Goal: Task Accomplishment & Management: Manage account settings

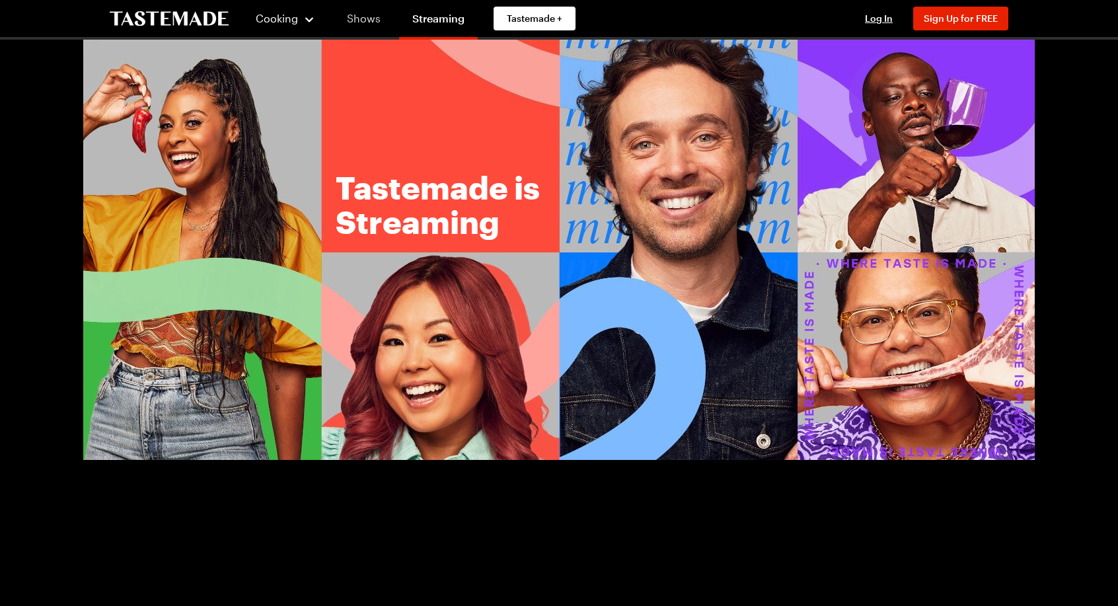
click at [361, 20] on link "Shows" at bounding box center [364, 18] width 60 height 37
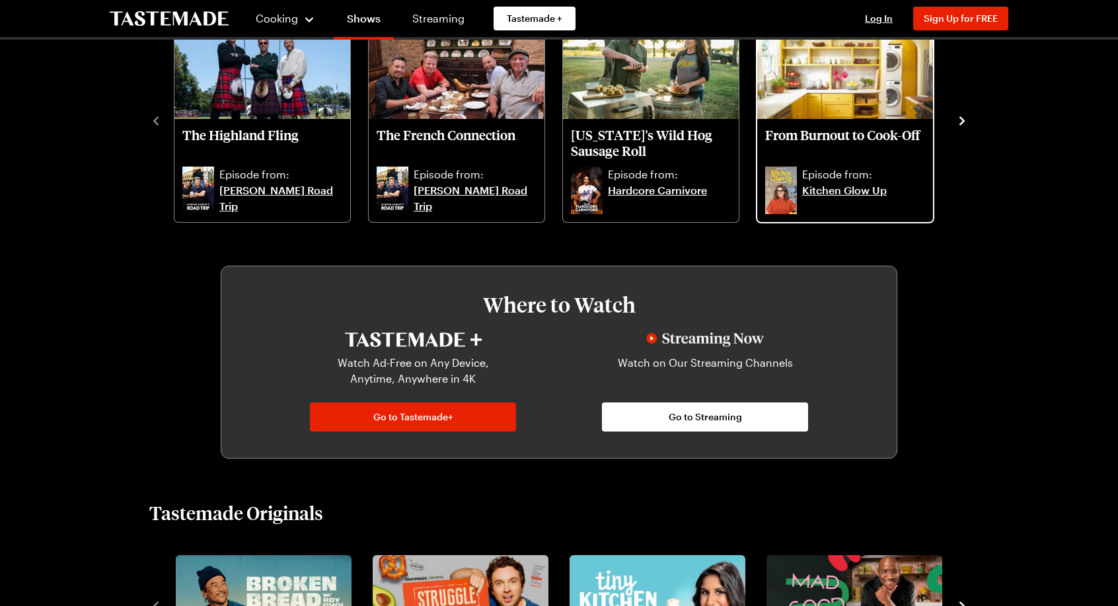
scroll to position [529, 0]
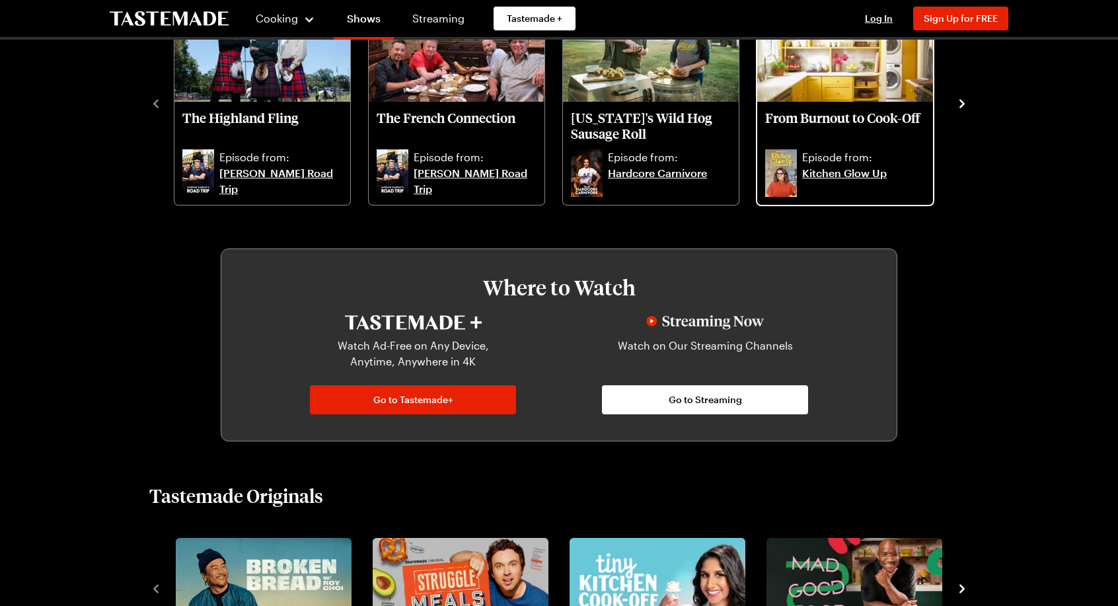
click at [866, 145] on div "From Burnout to Cook-Off Episode from: Kitchen Glow Up" at bounding box center [845, 153] width 176 height 103
click at [876, 121] on p "From Burnout to Cook-Off" at bounding box center [845, 126] width 160 height 32
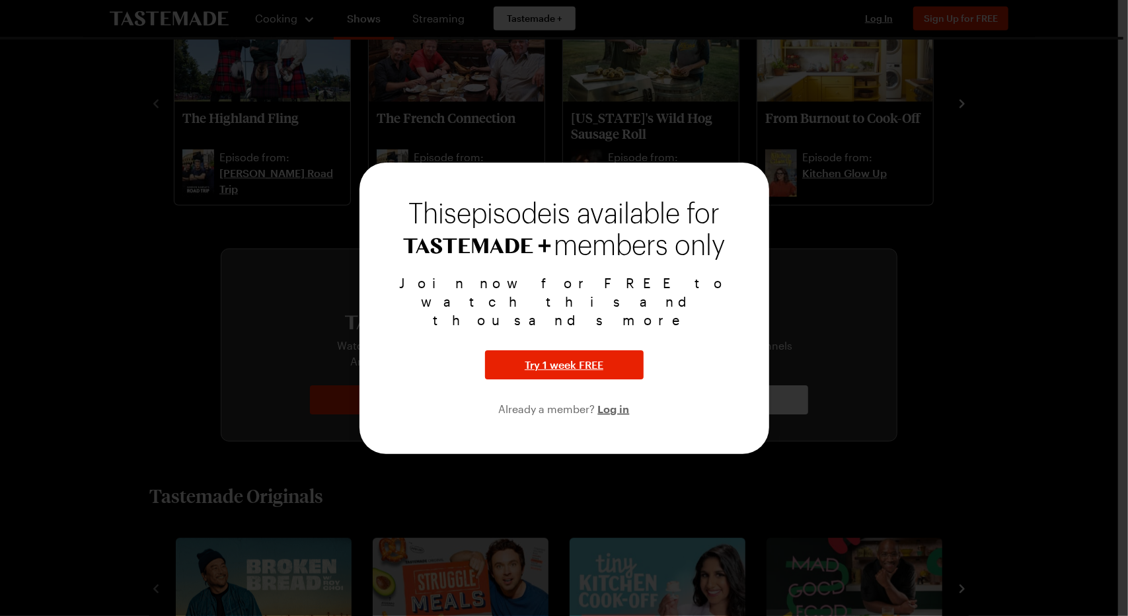
click at [213, 172] on div at bounding box center [564, 308] width 1128 height 616
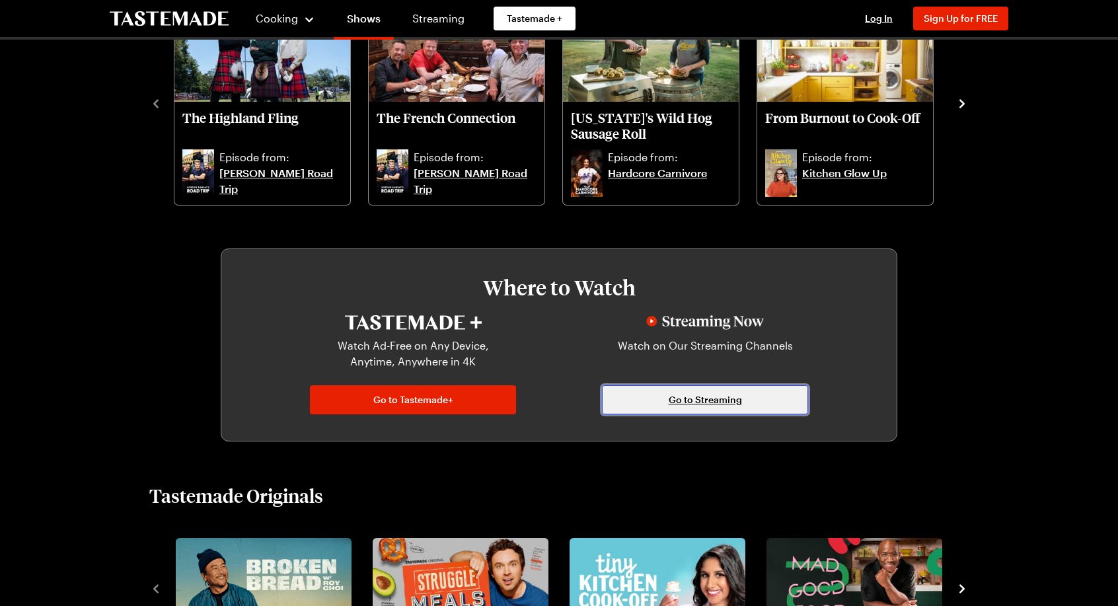
click at [708, 404] on span "Go to Streaming" at bounding box center [705, 399] width 73 height 13
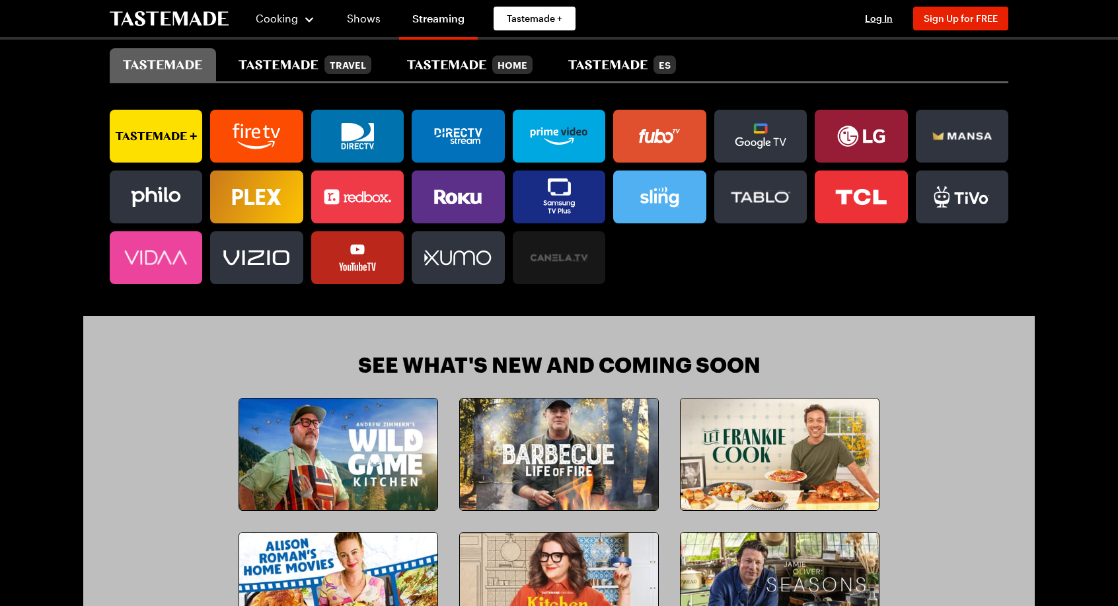
scroll to position [925, 0]
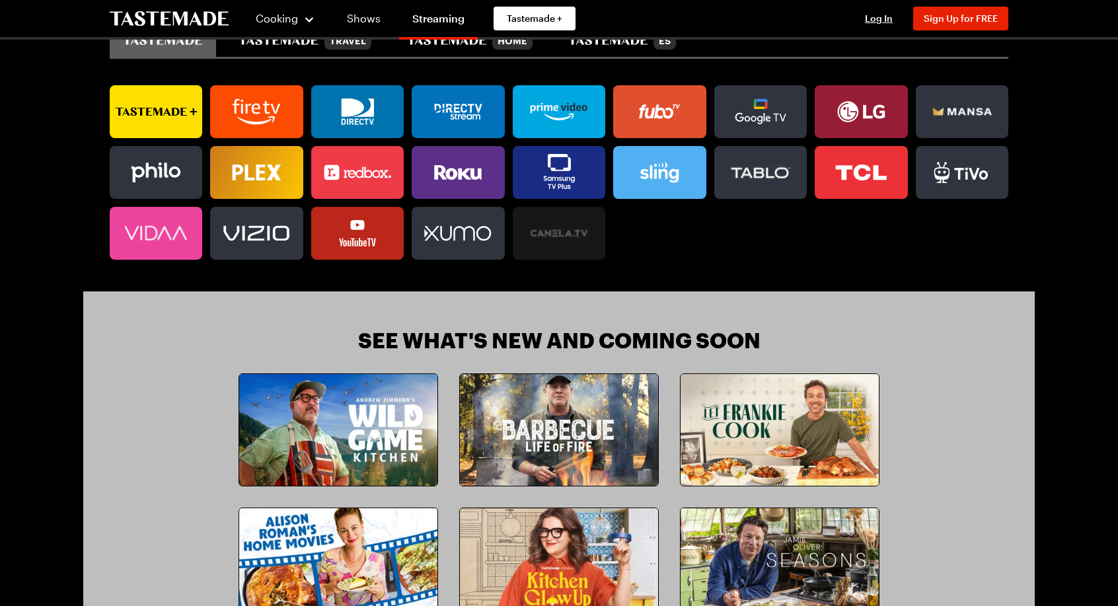
click at [454, 170] on icon at bounding box center [464, 174] width 36 height 12
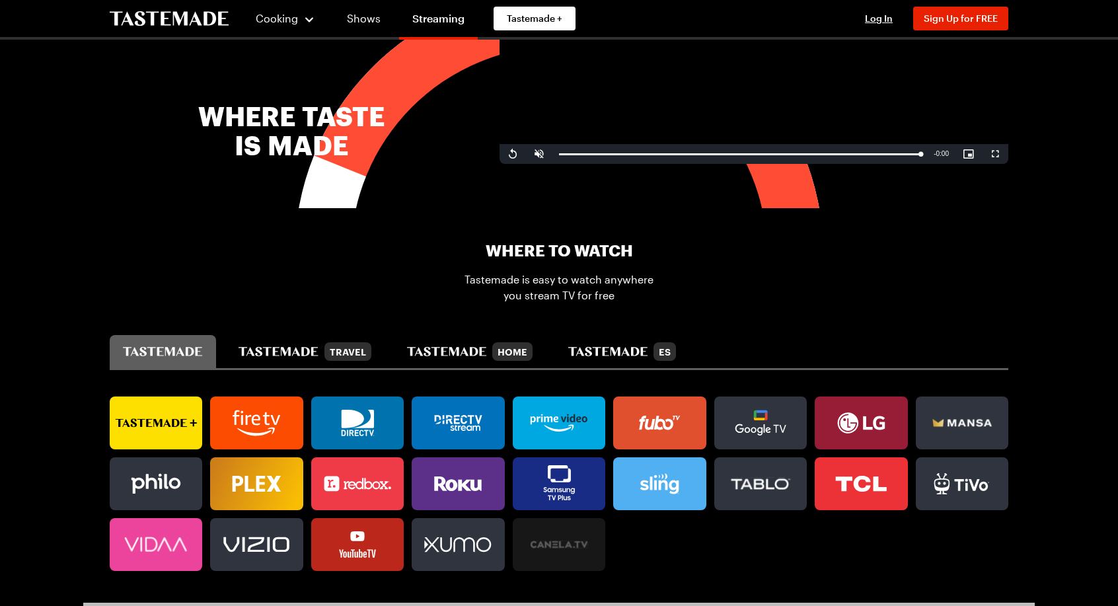
scroll to position [595, 0]
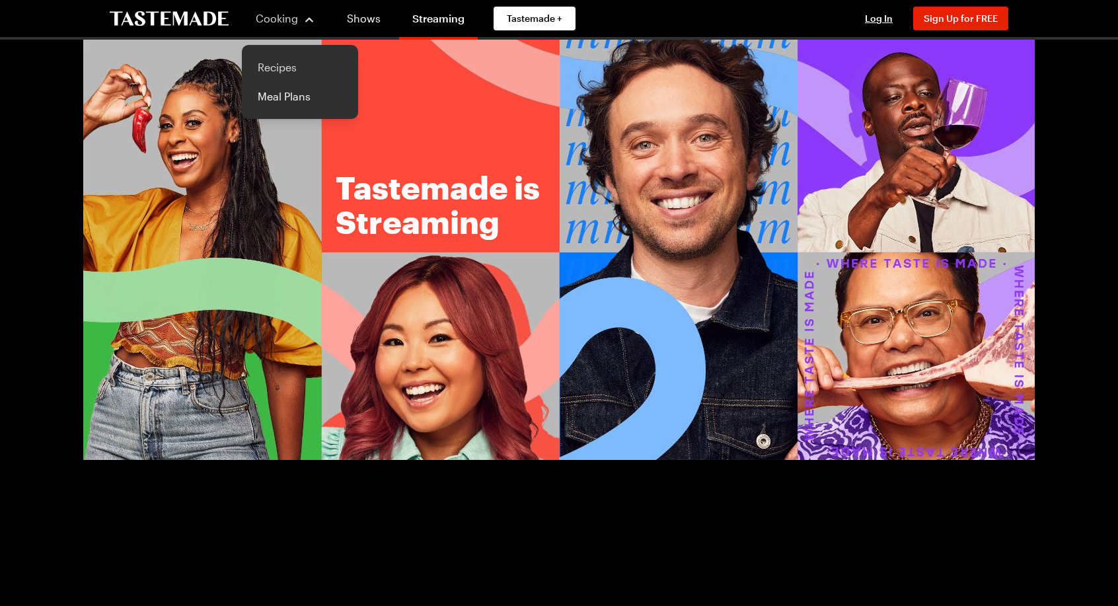
click at [292, 63] on link "Recipes" at bounding box center [300, 67] width 100 height 29
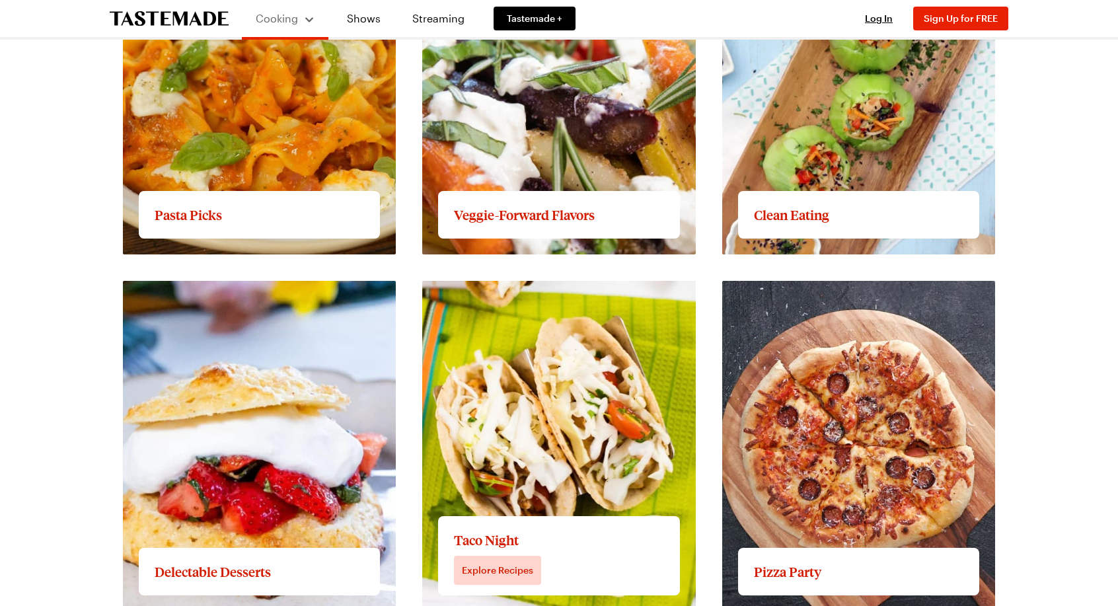
scroll to position [1718, 0]
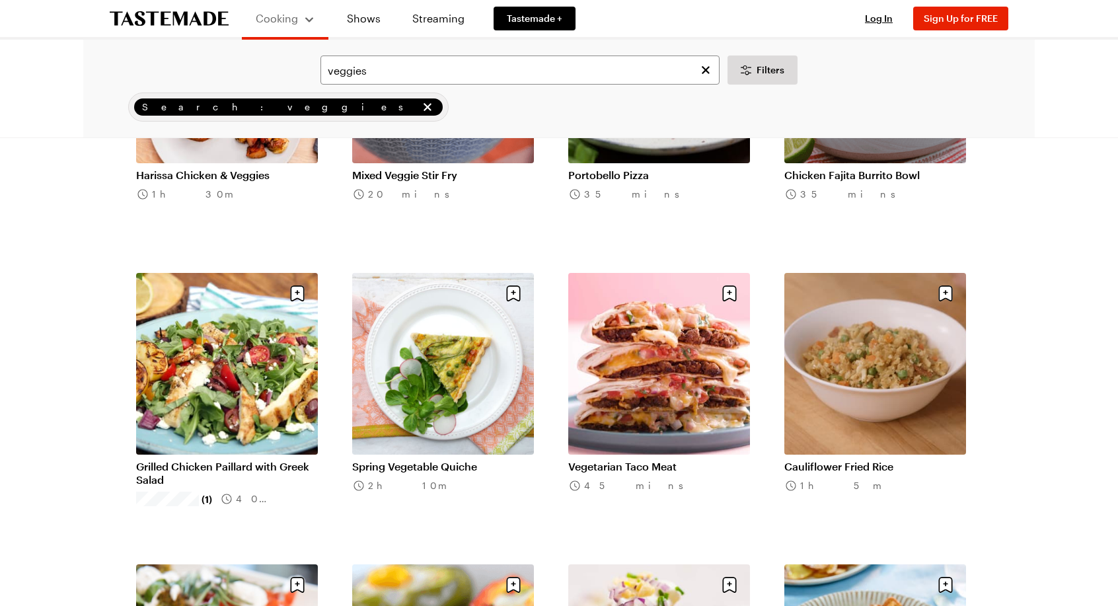
scroll to position [1189, 0]
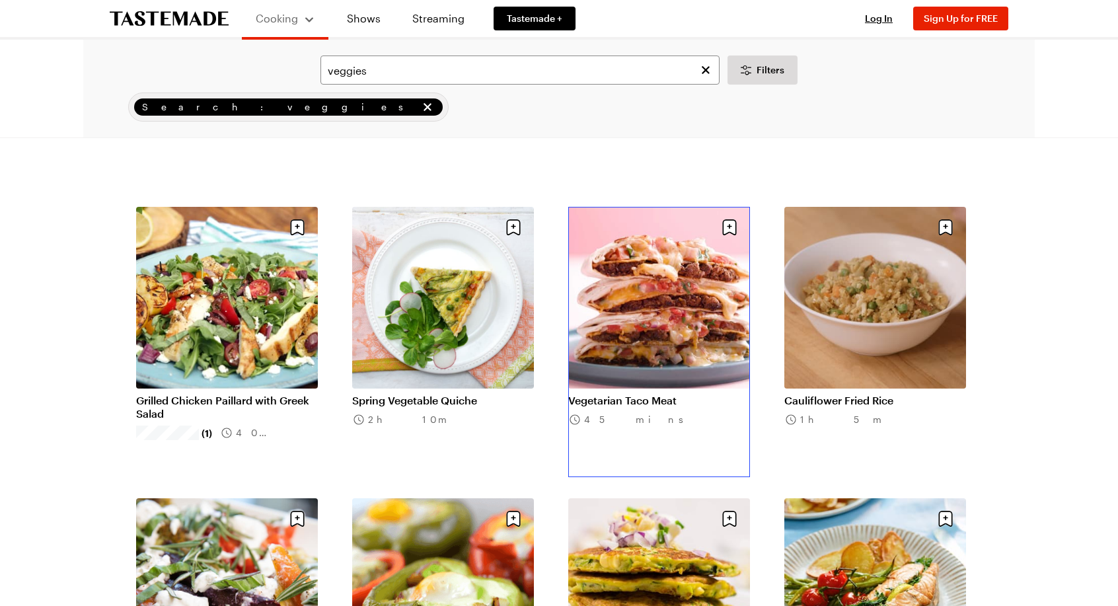
click at [632, 394] on link "Vegetarian Taco Meat" at bounding box center [659, 400] width 182 height 13
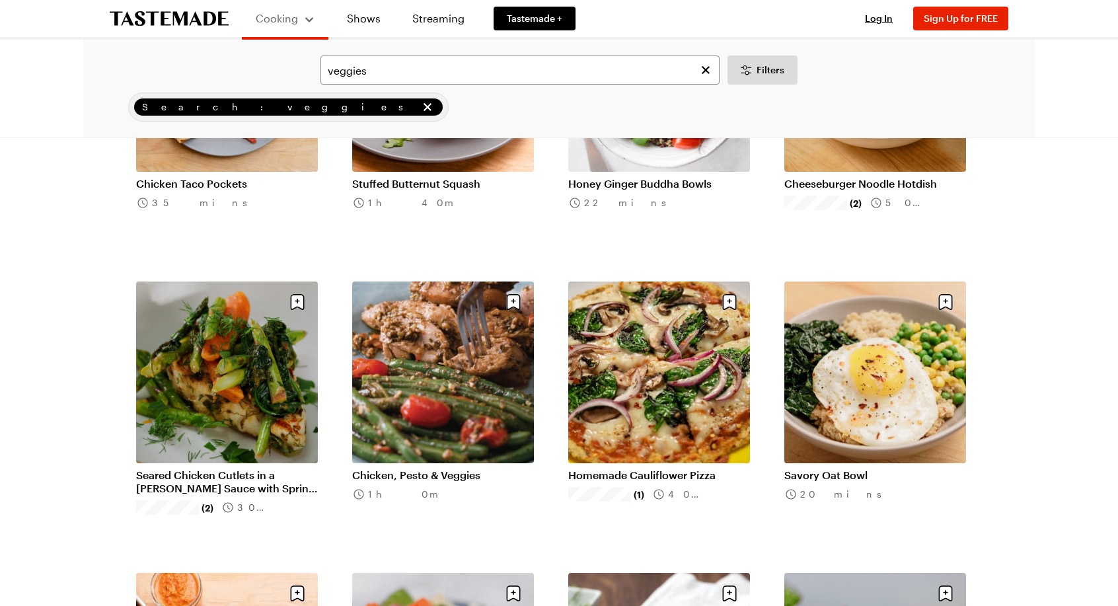
scroll to position [529, 0]
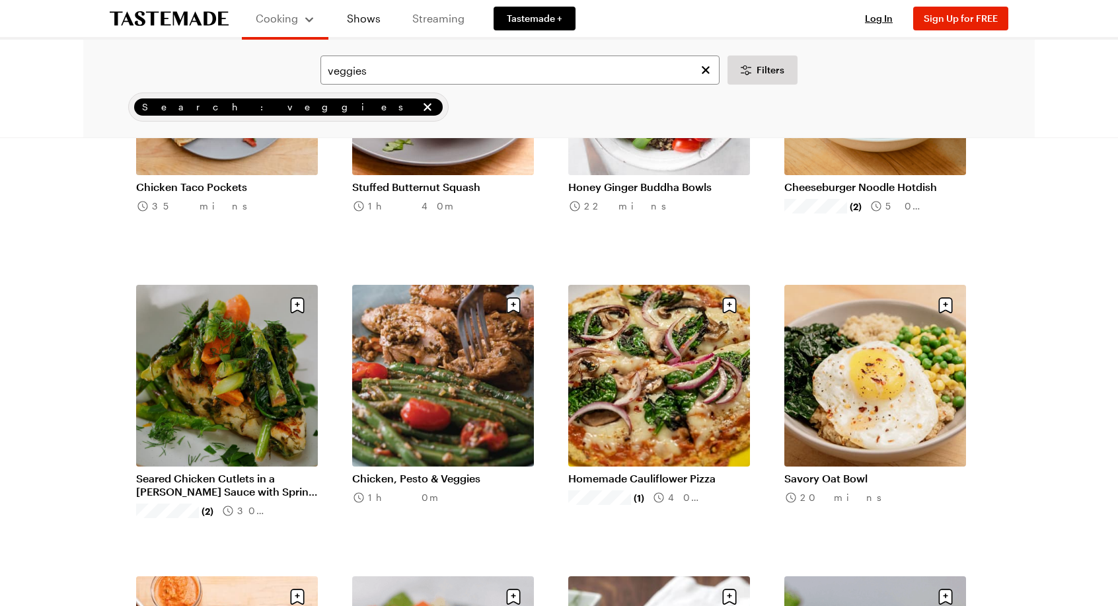
click at [436, 18] on link "Streaming" at bounding box center [438, 18] width 79 height 37
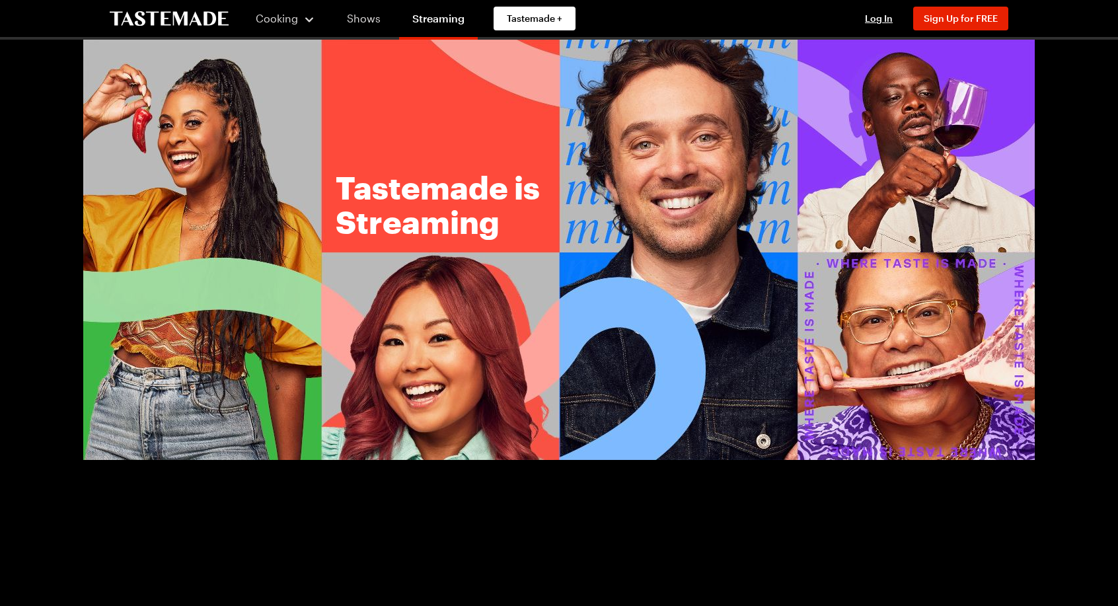
click at [365, 19] on link "Shows" at bounding box center [364, 18] width 60 height 37
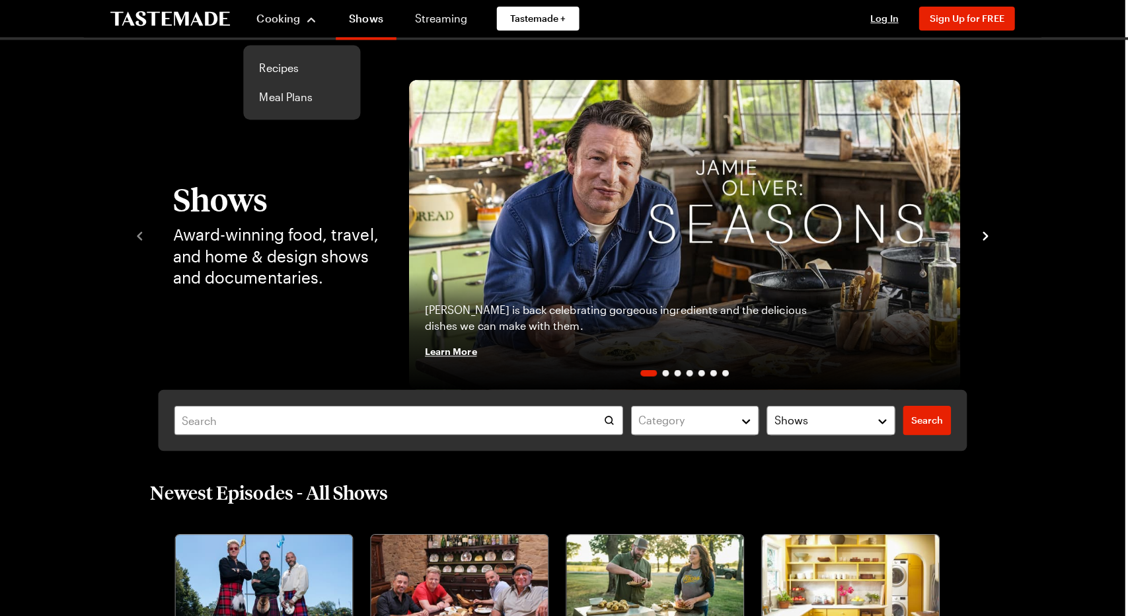
click at [278, 28] on button "Cooking" at bounding box center [285, 19] width 60 height 32
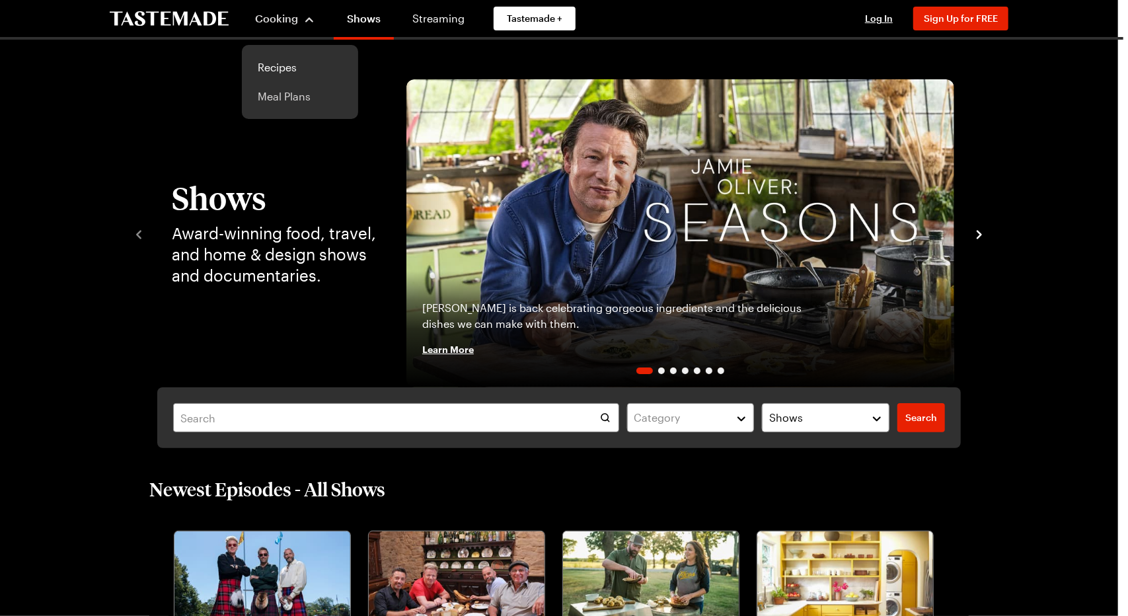
click at [289, 91] on link "Meal Plans" at bounding box center [300, 96] width 100 height 29
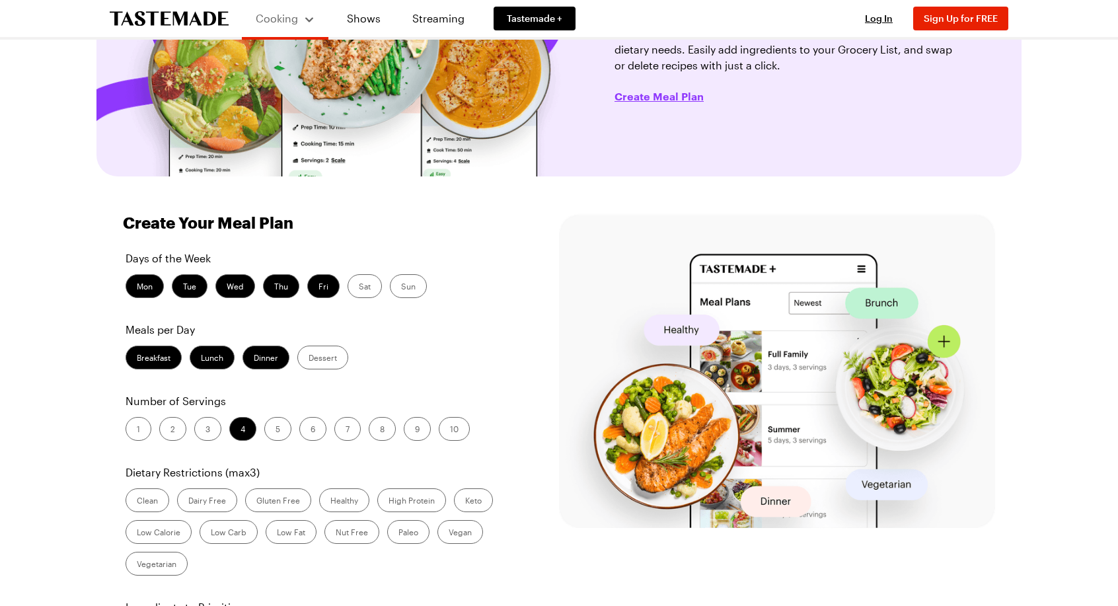
scroll to position [264, 0]
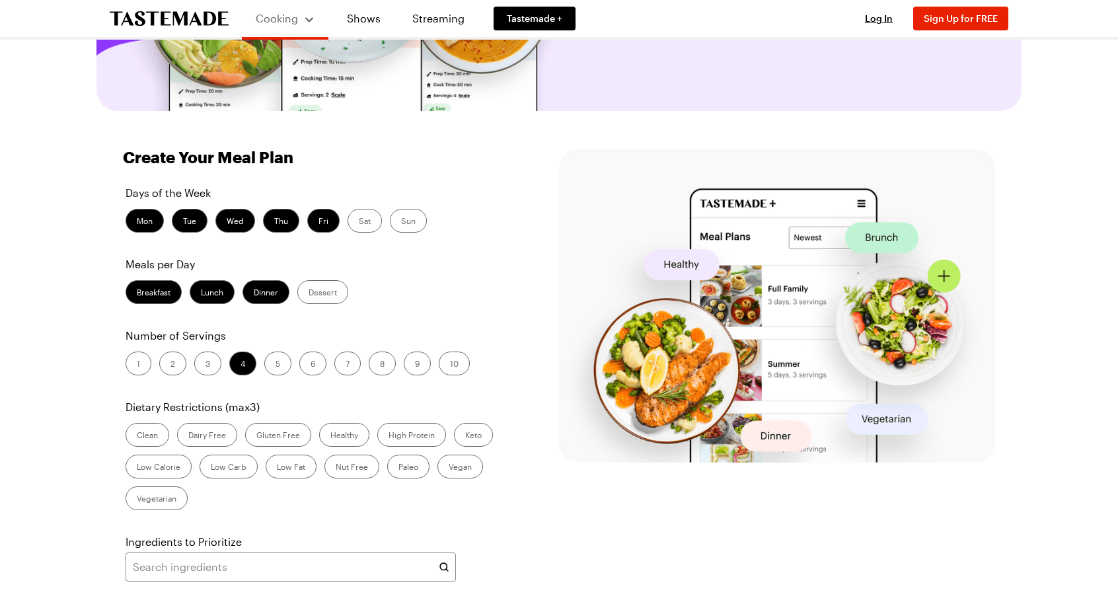
click at [175, 359] on label "2" at bounding box center [172, 364] width 27 height 24
click at [170, 365] on input "2" at bounding box center [170, 365] width 0 height 0
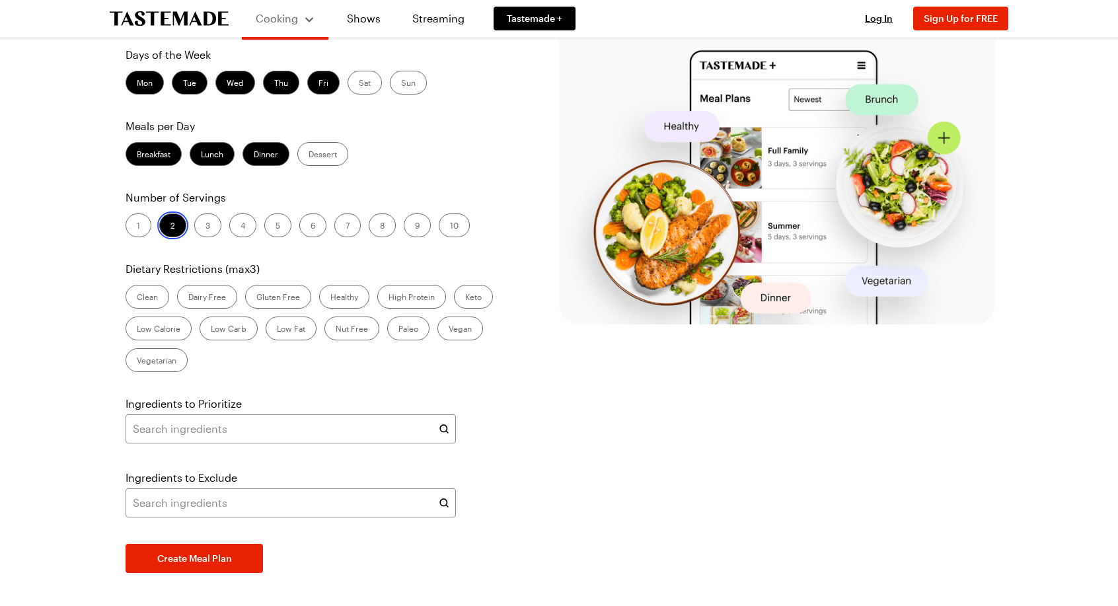
scroll to position [463, 0]
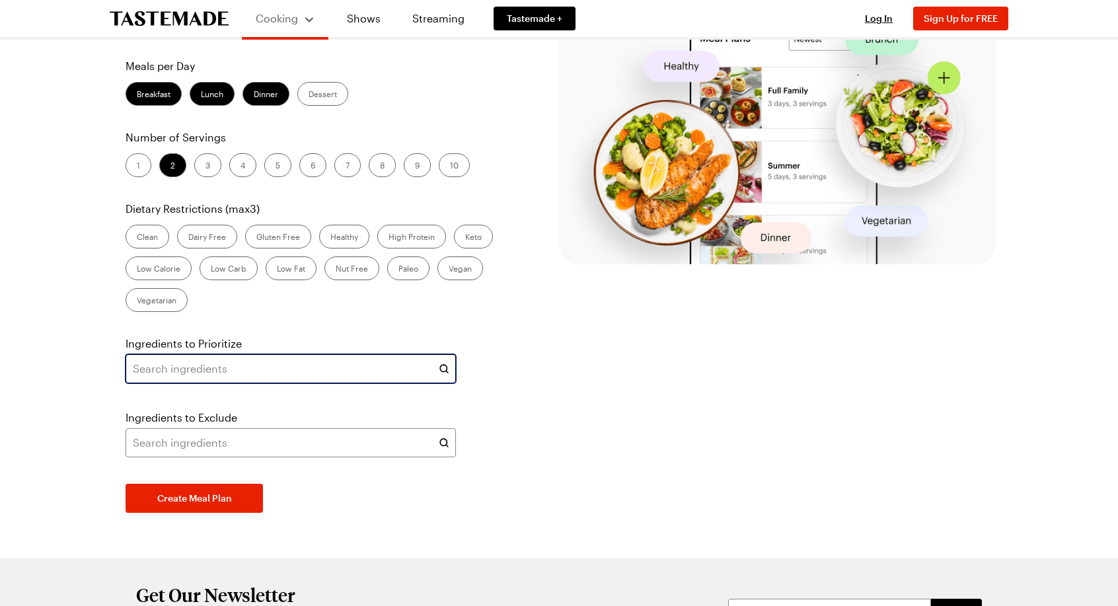
click at [188, 373] on input "text" at bounding box center [291, 368] width 330 height 29
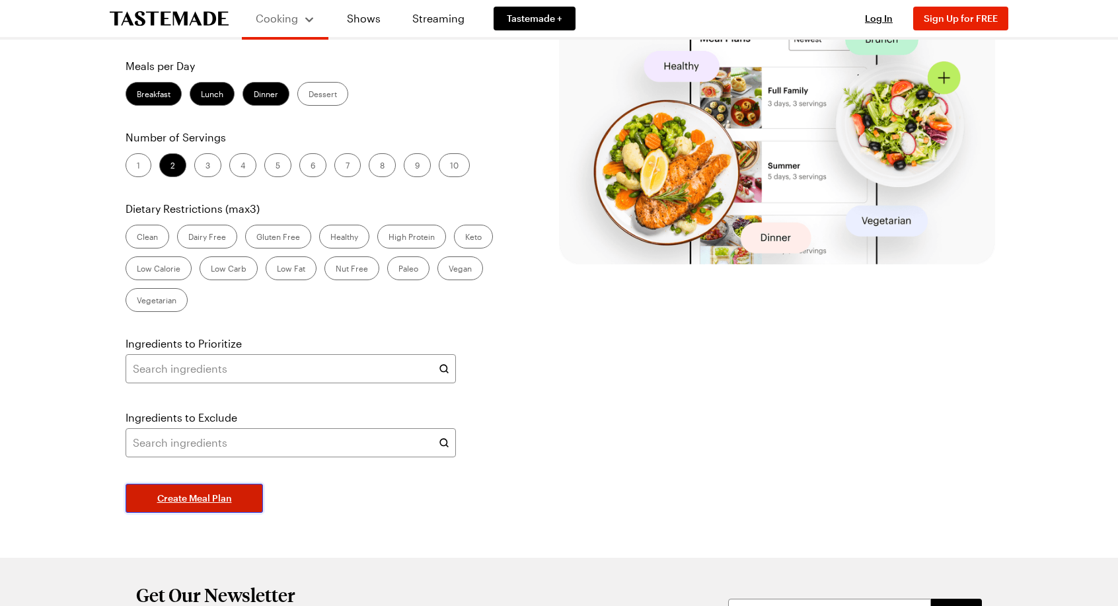
click at [203, 492] on span "Create Meal Plan" at bounding box center [194, 498] width 75 height 13
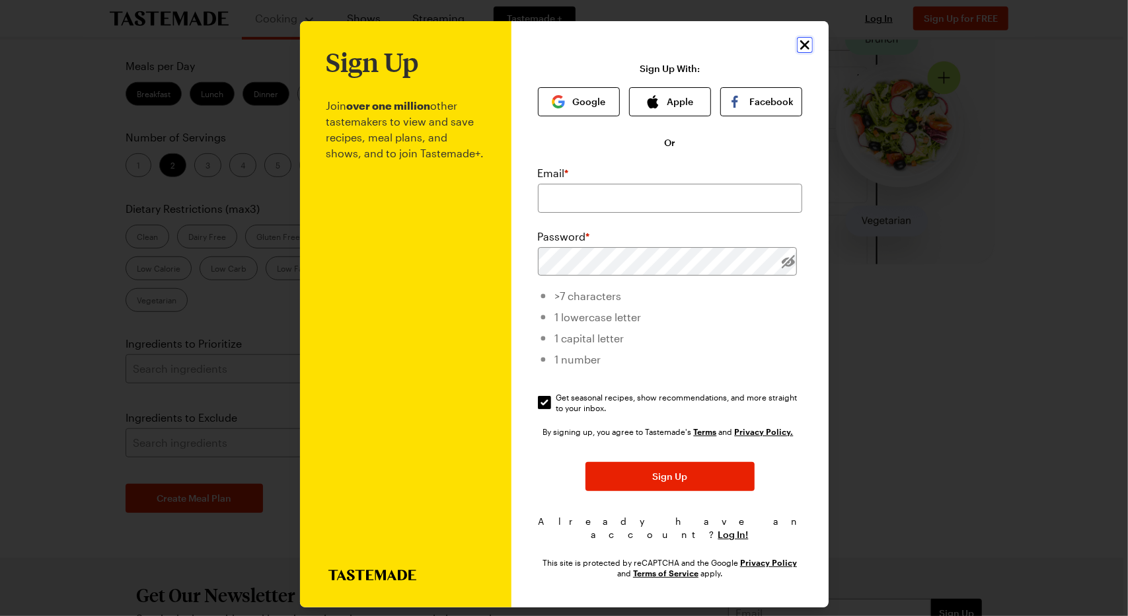
click at [802, 43] on icon "Close" at bounding box center [804, 44] width 9 height 9
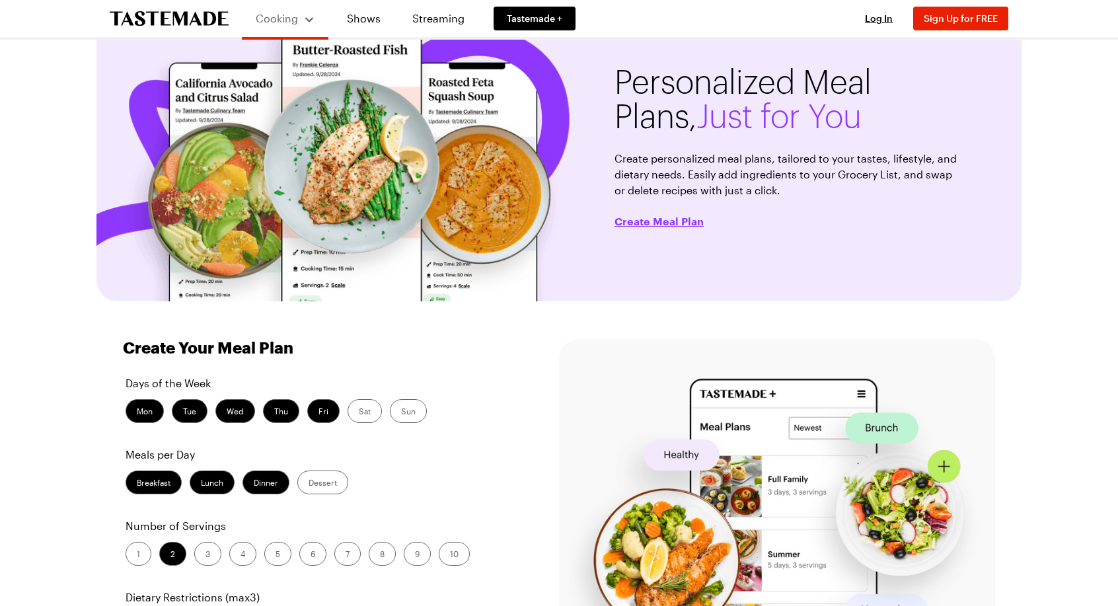
scroll to position [0, 0]
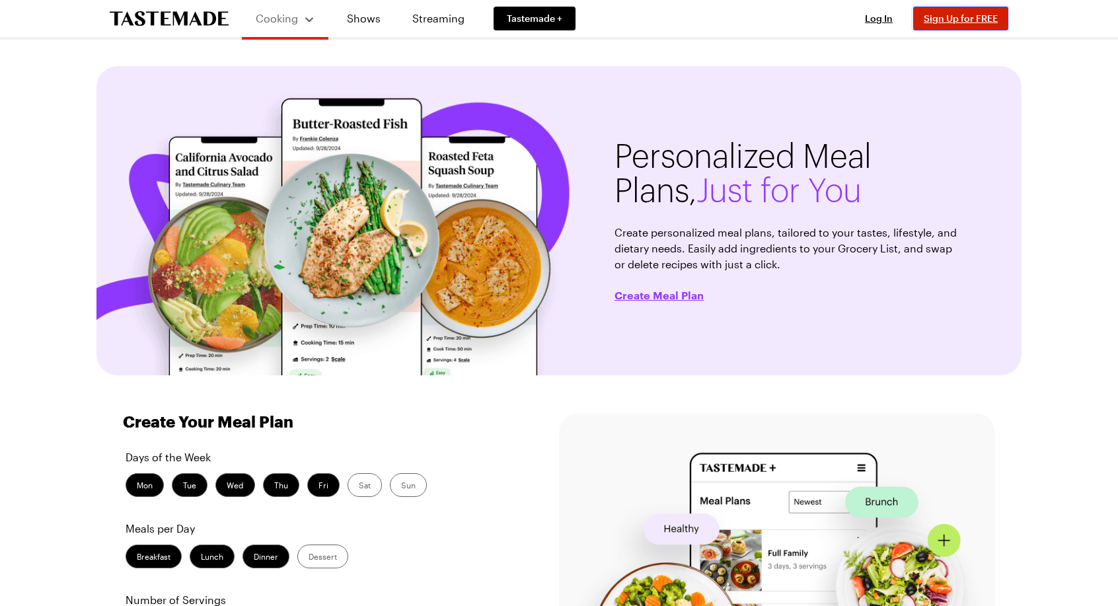
click at [967, 21] on span "Sign Up for FREE" at bounding box center [961, 18] width 74 height 11
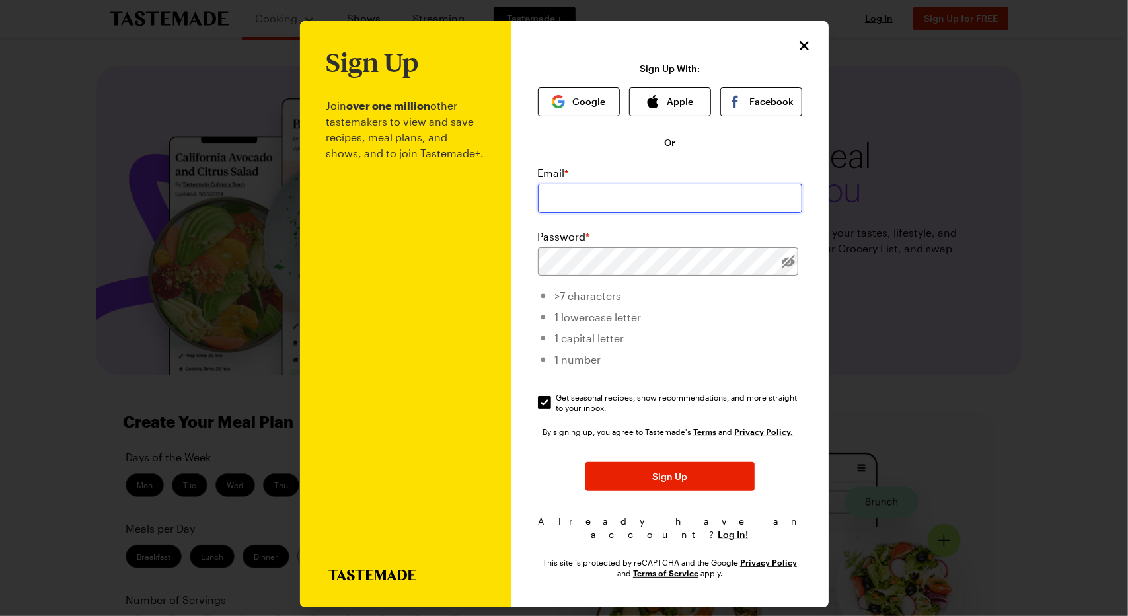
click at [555, 195] on input "email" at bounding box center [670, 198] width 264 height 29
type input "[EMAIL_ADDRESS][DOMAIN_NAME]"
click at [504, 266] on div "Sign Up Join over one million other tastemakers to view and save recipes, meal …" at bounding box center [564, 314] width 529 height 587
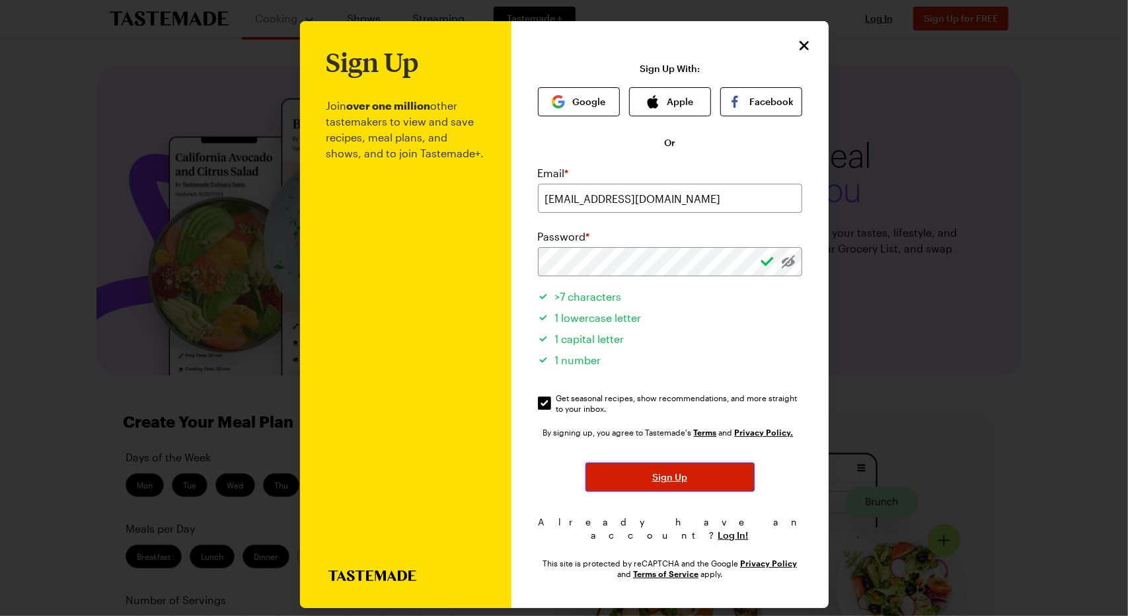
click at [661, 474] on span "Sign Up" at bounding box center [669, 476] width 35 height 13
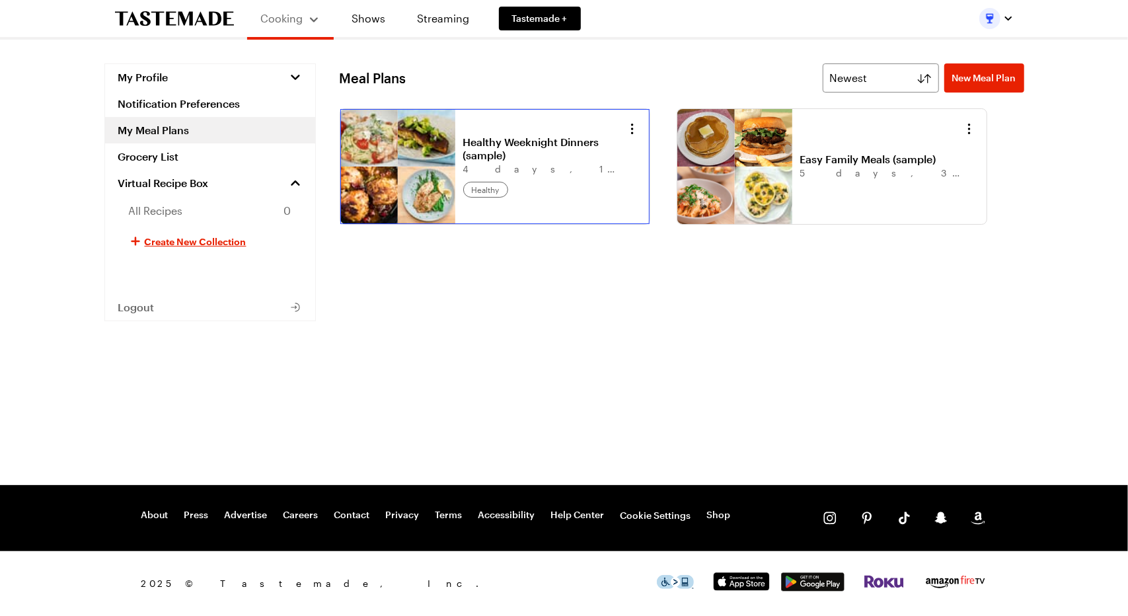
click at [502, 149] on link "Healthy Weeknight Dinners (sample)" at bounding box center [545, 148] width 164 height 26
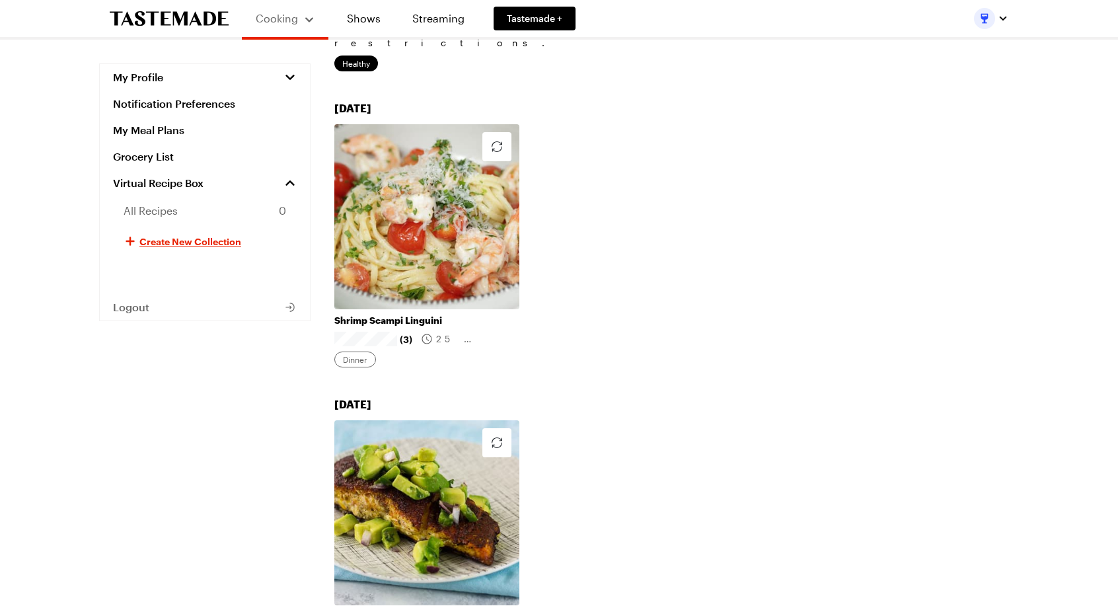
scroll to position [198, 0]
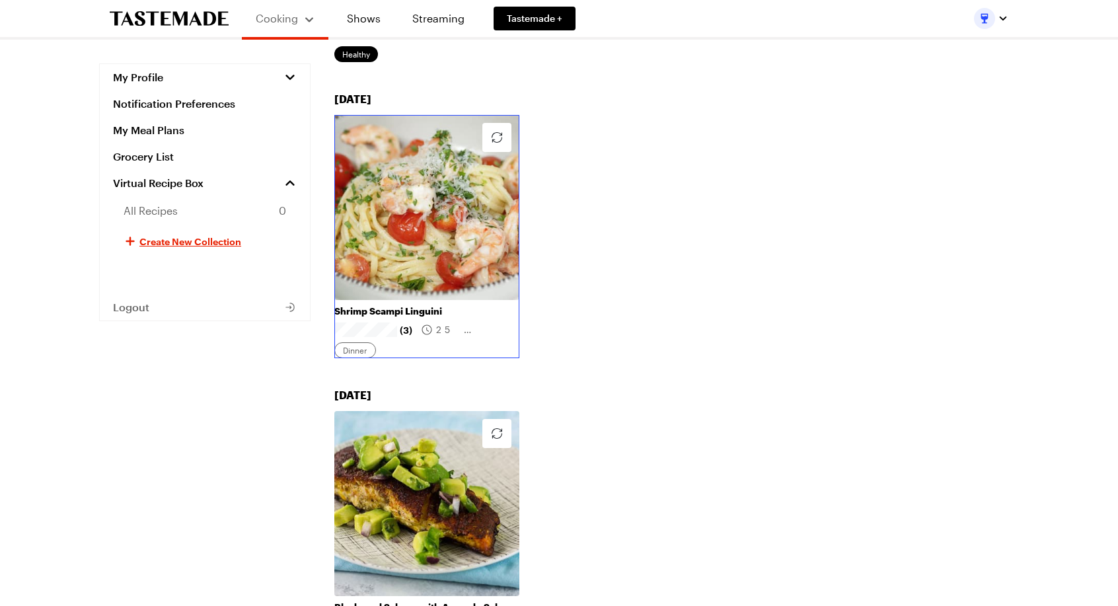
click at [464, 305] on link "Shrimp Scampi Linguini" at bounding box center [426, 311] width 185 height 12
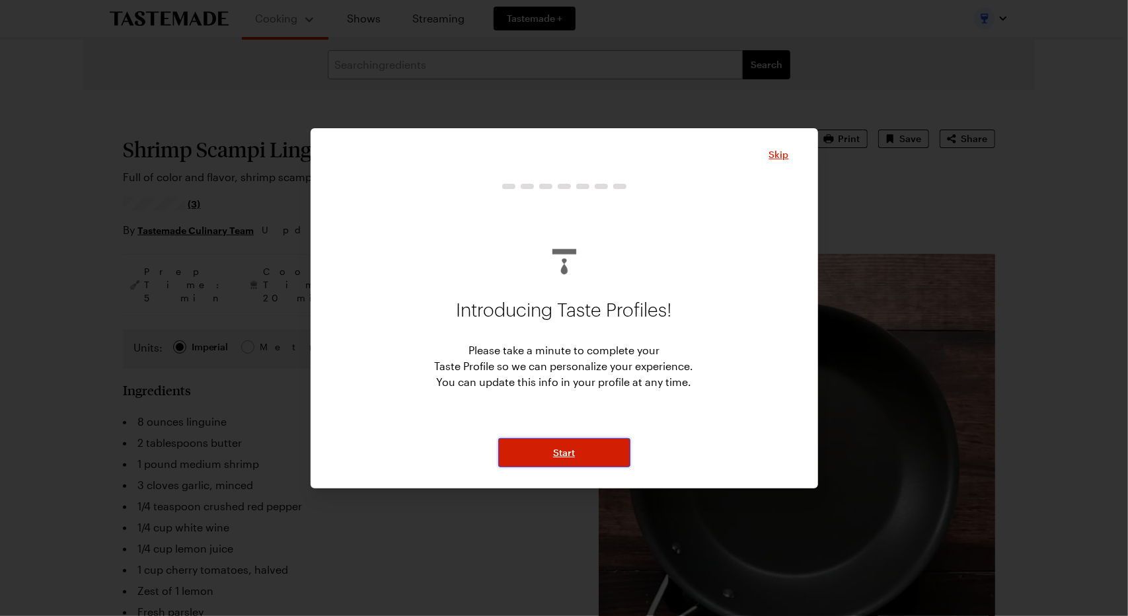
click at [568, 447] on span "Start" at bounding box center [564, 452] width 22 height 13
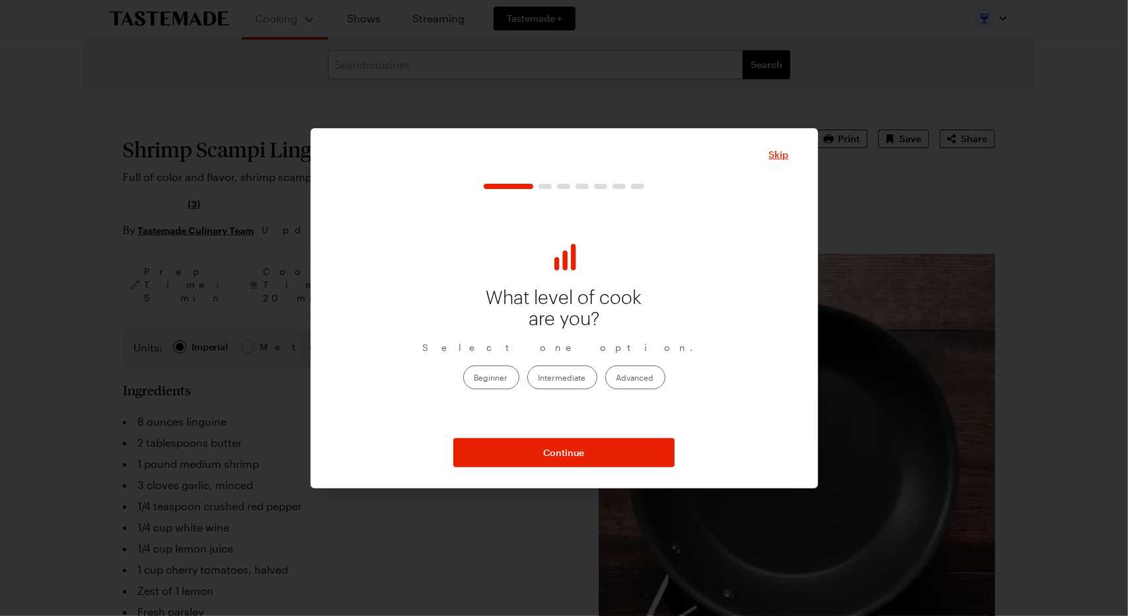
drag, startPoint x: 641, startPoint y: 357, endPoint x: 642, endPoint y: 364, distance: 6.7
click at [642, 364] on div "What level of cook are you? Select one option. Beginner Intermediate Advanced" at bounding box center [564, 313] width 449 height 233
click at [632, 374] on label "Advanced" at bounding box center [635, 377] width 60 height 24
click at [617, 379] on input "Advanced" at bounding box center [617, 379] width 0 height 0
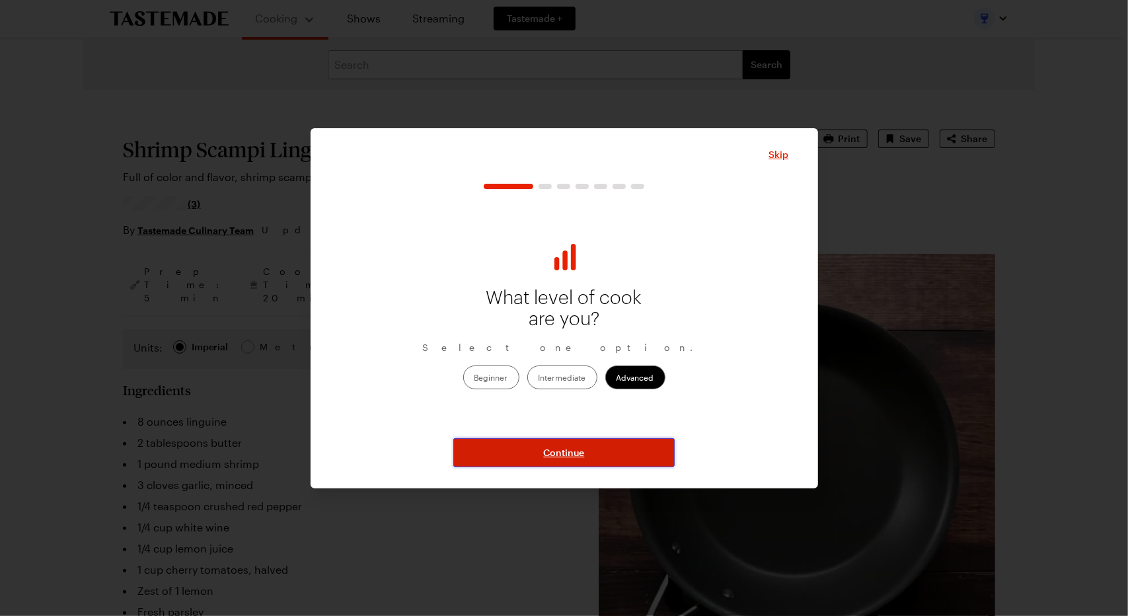
click at [561, 453] on span "Continue" at bounding box center [564, 452] width 41 height 13
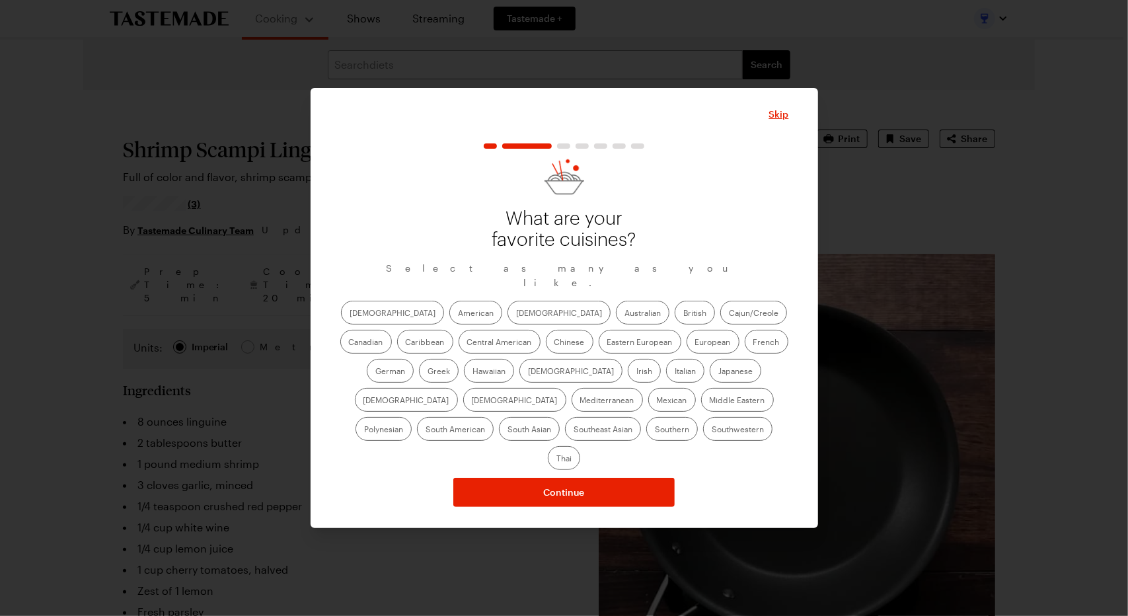
click at [507, 318] on label "[DEMOGRAPHIC_DATA]" at bounding box center [558, 313] width 103 height 24
click at [516, 314] on input "[DEMOGRAPHIC_DATA]" at bounding box center [516, 314] width 0 height 0
click at [546, 350] on label "Chinese" at bounding box center [570, 342] width 48 height 24
click at [554, 343] on input "Chinese" at bounding box center [554, 343] width 0 height 0
click at [687, 340] on label "European" at bounding box center [713, 342] width 53 height 24
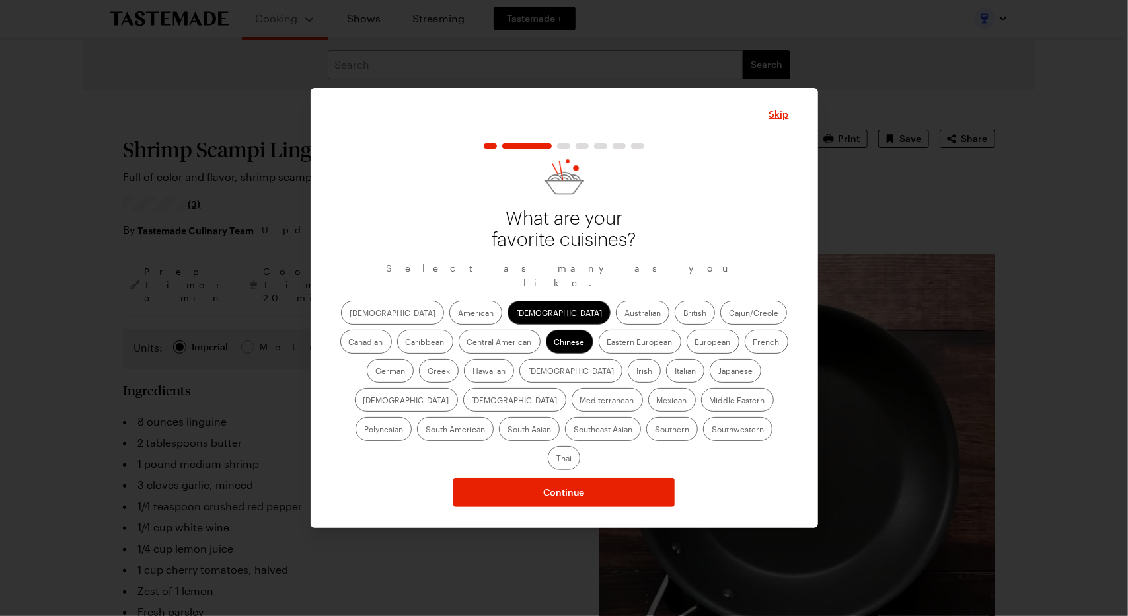
click at [695, 343] on input "European" at bounding box center [695, 343] width 0 height 0
click at [459, 359] on label "Greek" at bounding box center [439, 371] width 40 height 24
click at [428, 372] on input "Greek" at bounding box center [428, 372] width 0 height 0
click at [643, 388] on label "Mediterranean" at bounding box center [607, 400] width 71 height 24
click at [580, 401] on input "Mediterranean" at bounding box center [580, 401] width 0 height 0
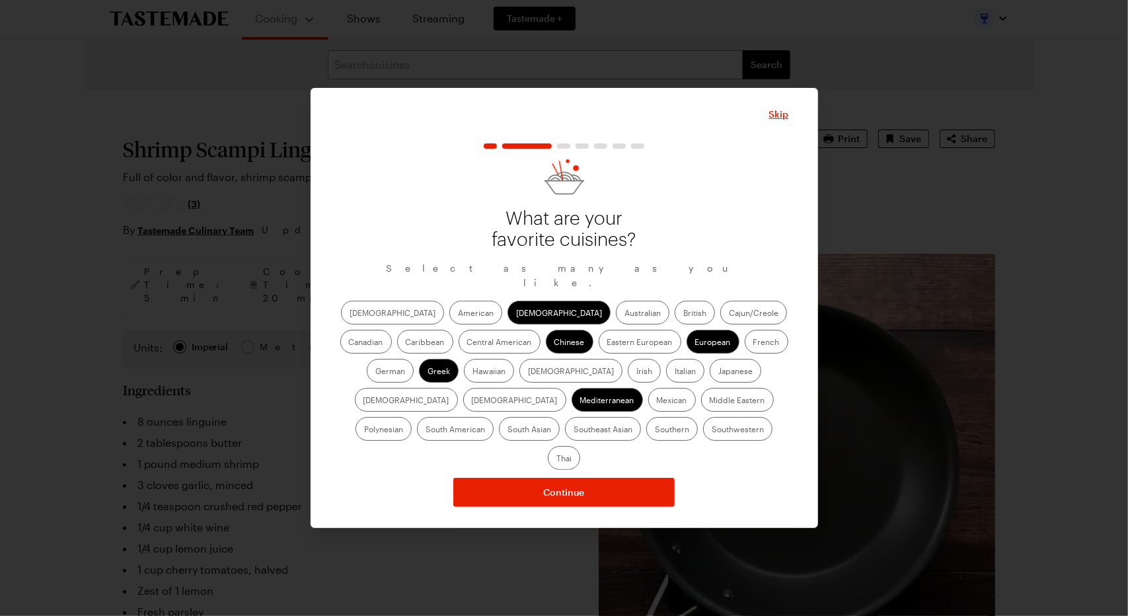
click at [648, 406] on label "Mexican" at bounding box center [672, 400] width 48 height 24
click at [657, 401] on input "Mexican" at bounding box center [657, 401] width 0 height 0
click at [701, 404] on label "Middle Eastern" at bounding box center [737, 400] width 73 height 24
click at [710, 401] on Eastern "Middle Eastern" at bounding box center [710, 401] width 0 height 0
click at [560, 417] on label "South Asian" at bounding box center [529, 429] width 61 height 24
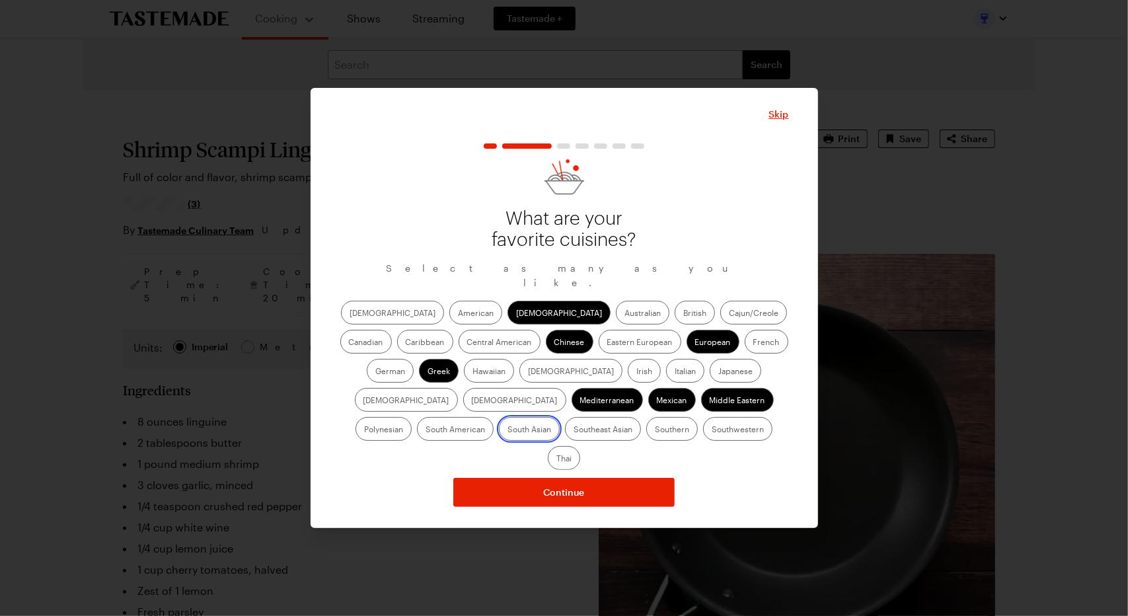
click at [507, 430] on Asian "South Asian" at bounding box center [507, 430] width 0 height 0
click at [703, 434] on label "Southwestern" at bounding box center [737, 429] width 69 height 24
click at [712, 430] on input "Southwestern" at bounding box center [712, 430] width 0 height 0
click at [494, 417] on label "South American" at bounding box center [455, 429] width 77 height 24
click at [426, 430] on American "South American" at bounding box center [426, 430] width 0 height 0
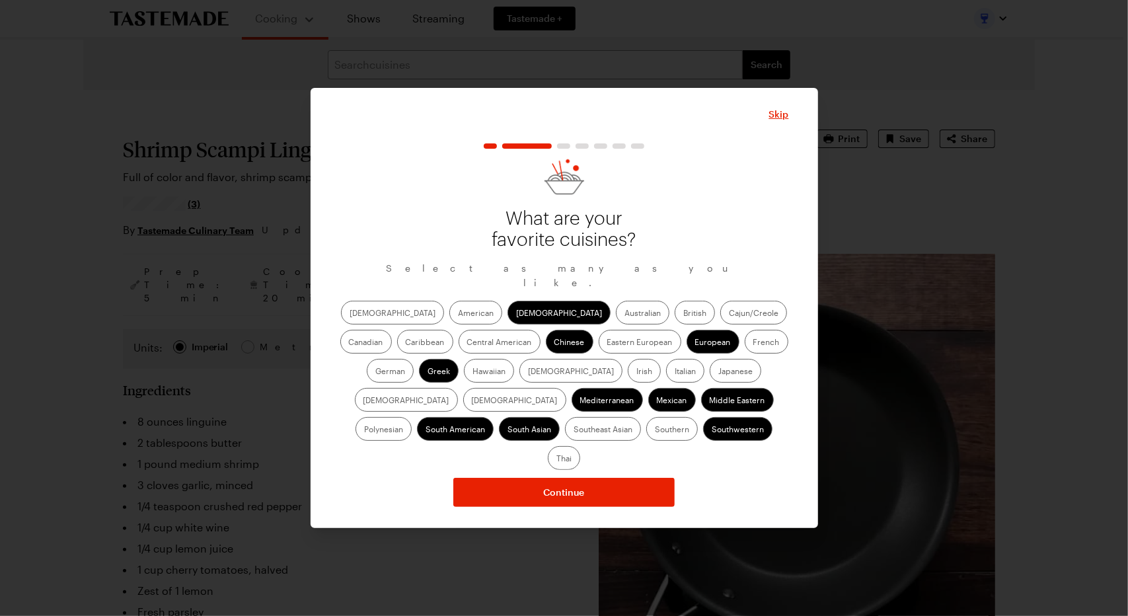
click at [449, 318] on label "American" at bounding box center [475, 313] width 53 height 24
click at [458, 314] on input "American" at bounding box center [458, 314] width 0 height 0
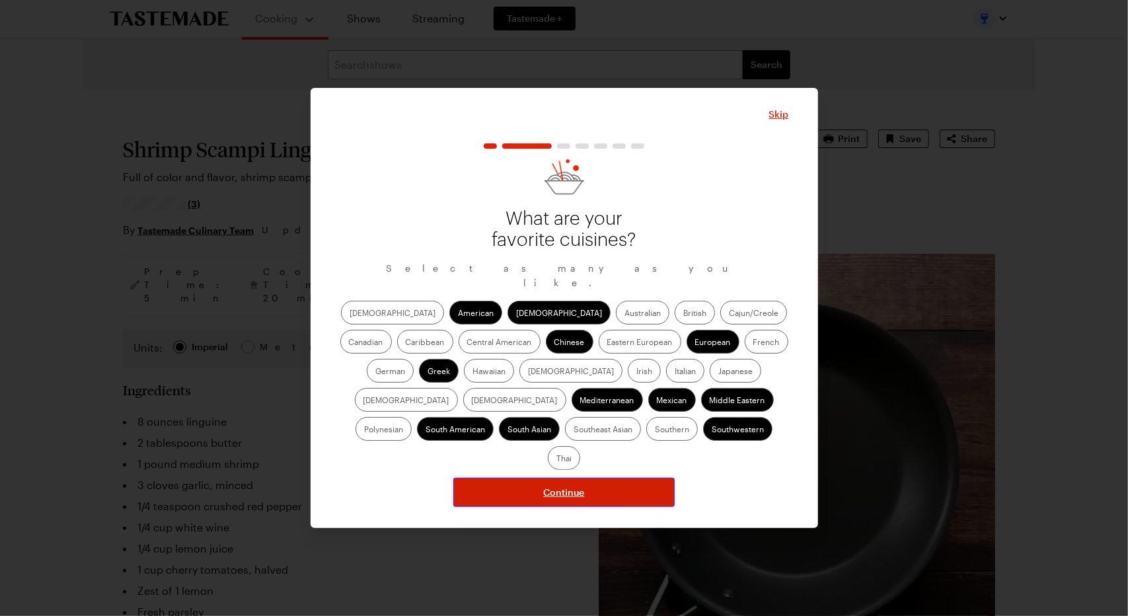
click at [568, 486] on span "Continue" at bounding box center [564, 492] width 41 height 13
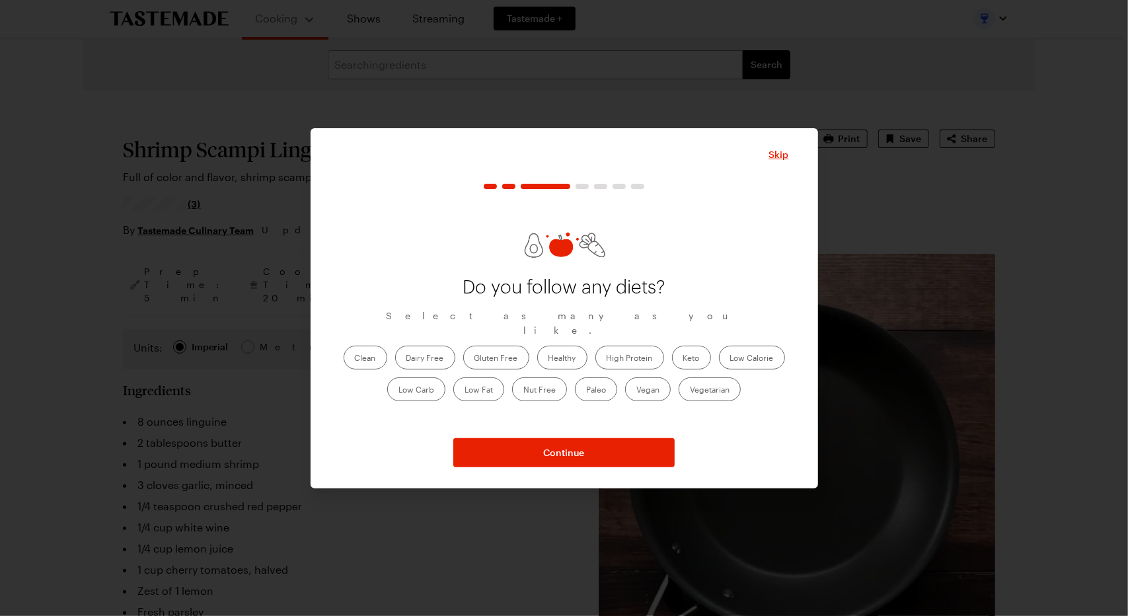
click at [558, 350] on label "Healthy" at bounding box center [562, 358] width 50 height 24
click at [548, 359] on input "Healthy" at bounding box center [548, 359] width 0 height 0
click at [574, 346] on label "Healthy" at bounding box center [562, 358] width 50 height 24
click at [548, 359] on input "Healthy" at bounding box center [548, 359] width 0 height 0
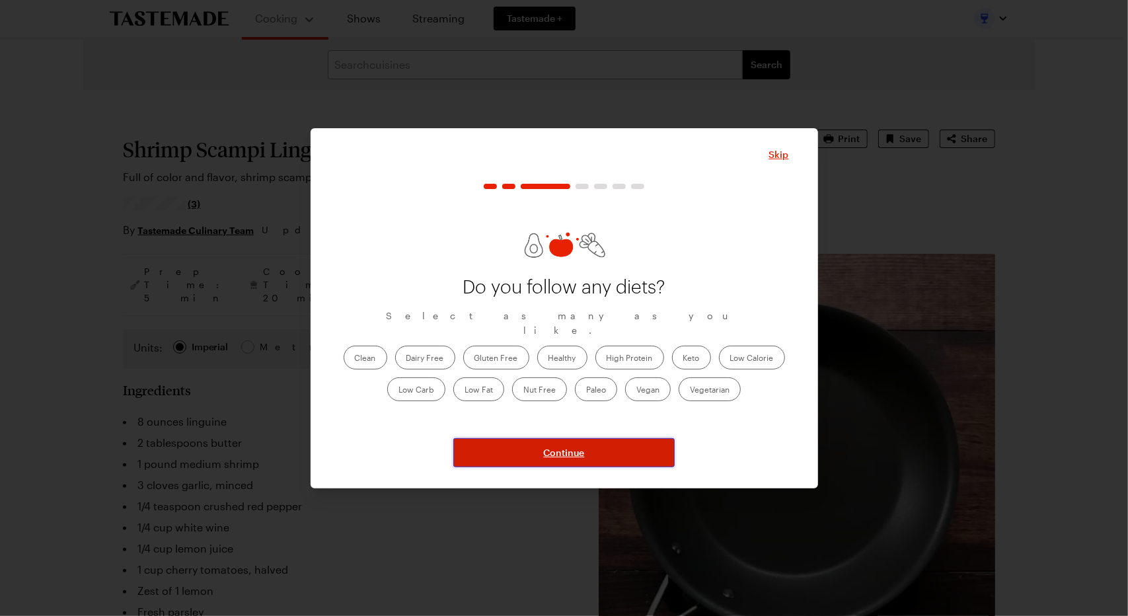
click at [575, 449] on span "Continue" at bounding box center [564, 452] width 41 height 13
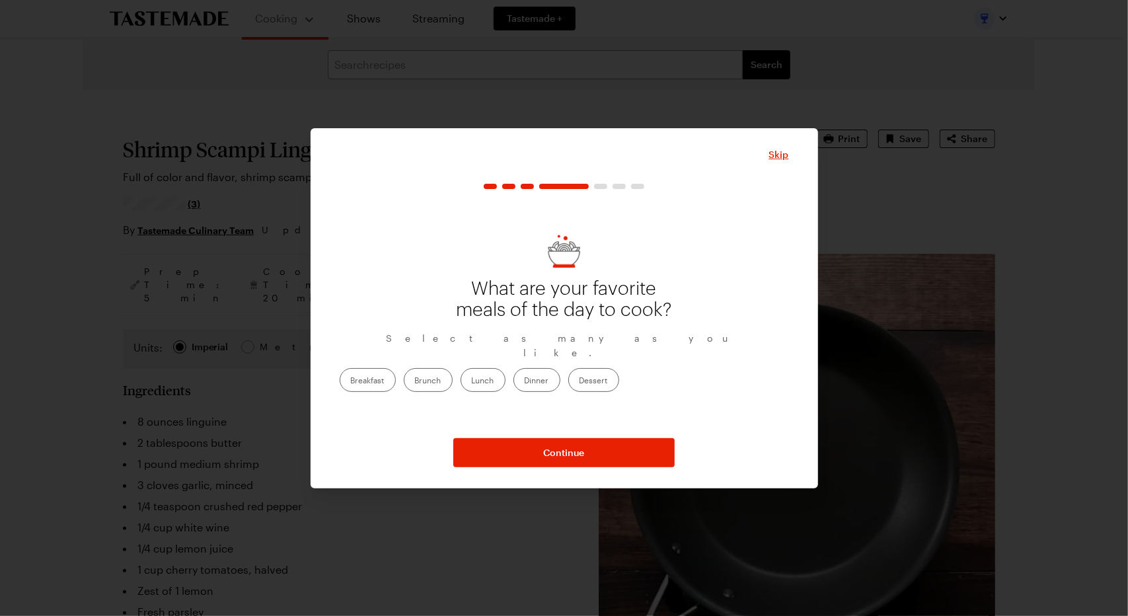
click at [560, 374] on label "Dinner" at bounding box center [536, 380] width 47 height 24
click at [525, 381] on input "Dinner" at bounding box center [525, 381] width 0 height 0
click at [619, 373] on label "Dessert" at bounding box center [593, 380] width 51 height 24
click at [580, 381] on input "Dessert" at bounding box center [580, 381] width 0 height 0
click at [619, 374] on label "Dessert" at bounding box center [593, 380] width 51 height 24
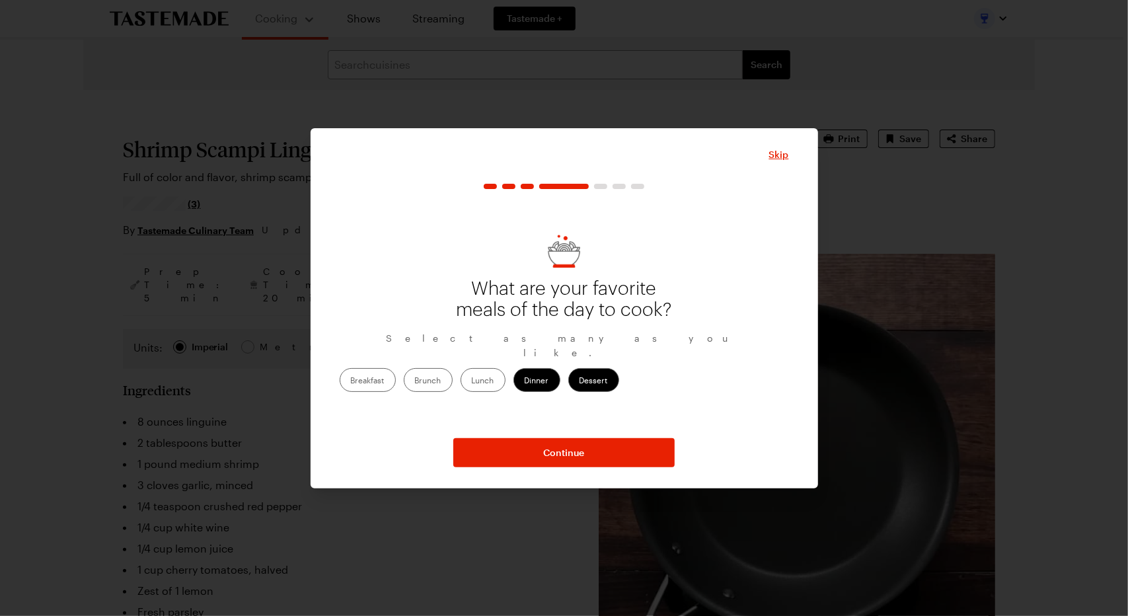
click at [580, 381] on input "Dessert" at bounding box center [580, 381] width 0 height 0
click at [506, 373] on label "Lunch" at bounding box center [483, 380] width 45 height 24
click at [472, 381] on input "Lunch" at bounding box center [472, 381] width 0 height 0
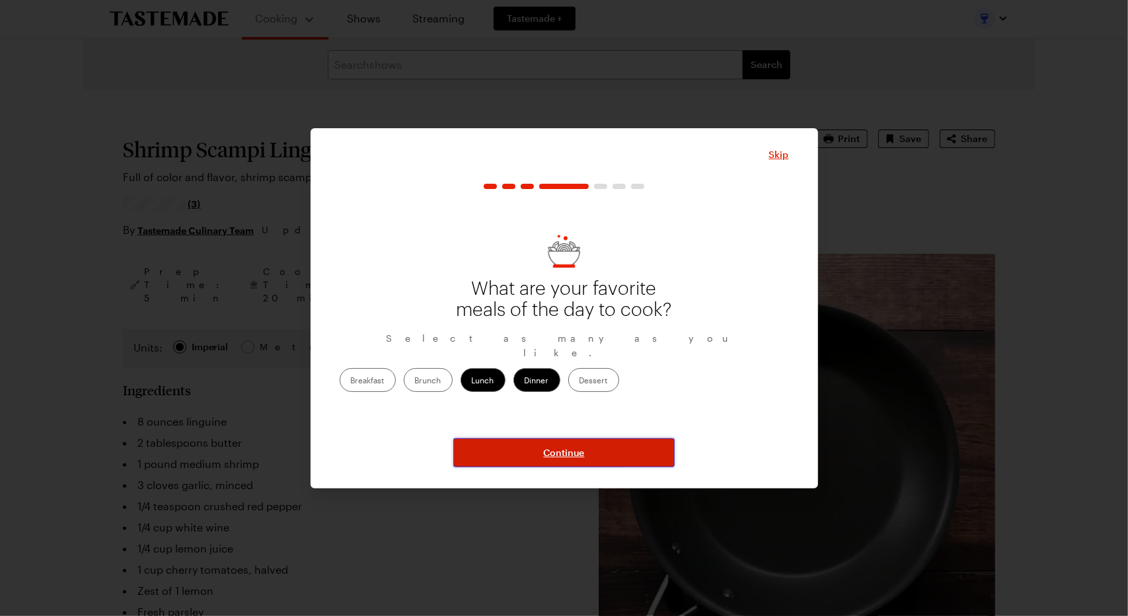
click at [574, 464] on button "Continue" at bounding box center [563, 452] width 221 height 29
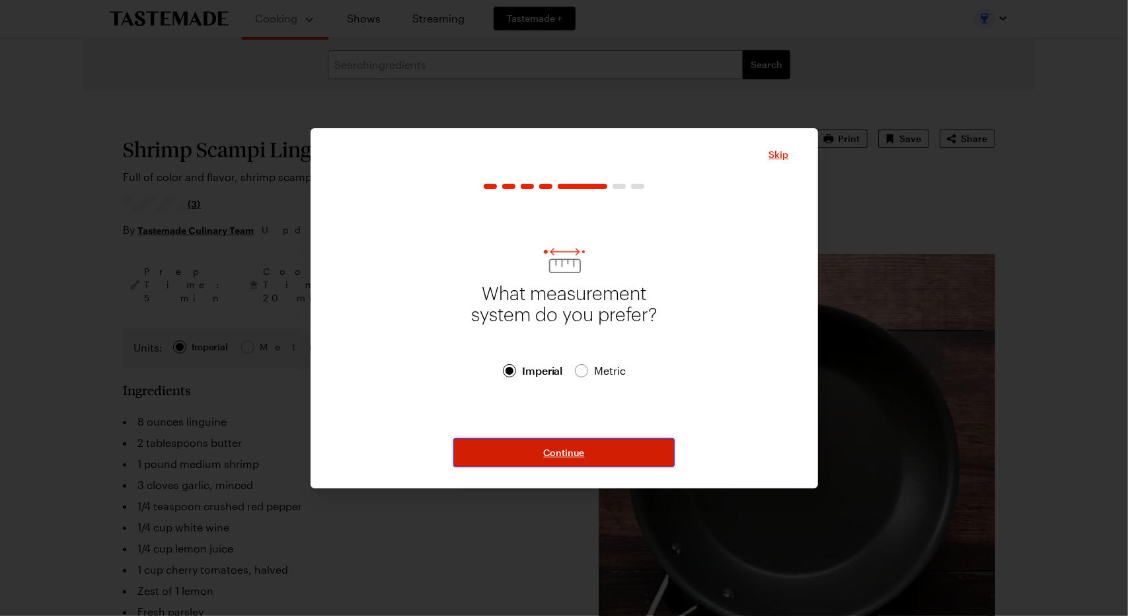
click at [555, 455] on span "Continue" at bounding box center [564, 452] width 41 height 13
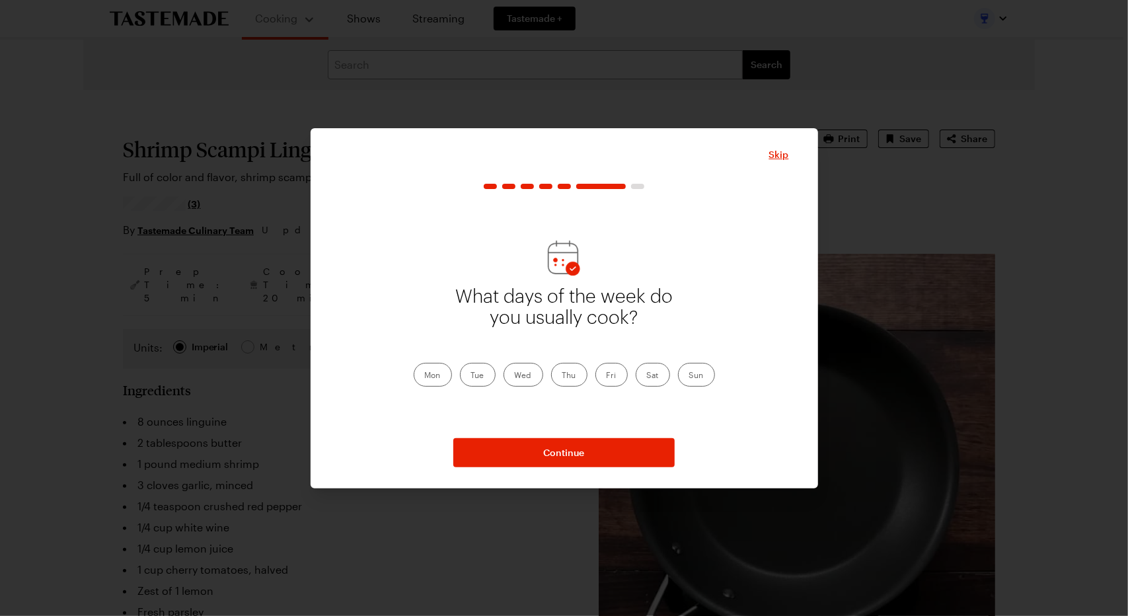
click at [437, 376] on label "Mon" at bounding box center [433, 375] width 38 height 24
click at [425, 376] on input "Mon" at bounding box center [425, 376] width 0 height 0
click at [486, 372] on label "Tue" at bounding box center [478, 375] width 36 height 24
click at [471, 376] on input "Tue" at bounding box center [471, 376] width 0 height 0
click at [509, 375] on label "Wed" at bounding box center [524, 375] width 40 height 24
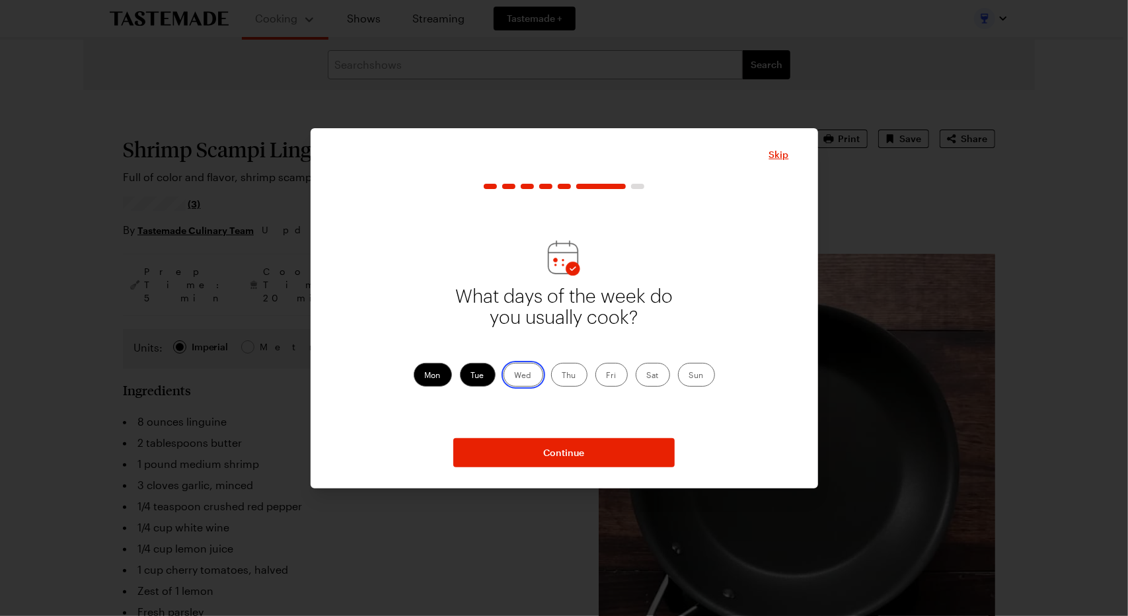
click at [515, 376] on input "Wed" at bounding box center [515, 376] width 0 height 0
click at [566, 376] on label "Thu" at bounding box center [569, 375] width 36 height 24
click at [562, 376] on input "Thu" at bounding box center [562, 376] width 0 height 0
click at [609, 374] on label "Fri" at bounding box center [611, 375] width 32 height 24
click at [607, 376] on input "Fri" at bounding box center [607, 376] width 0 height 0
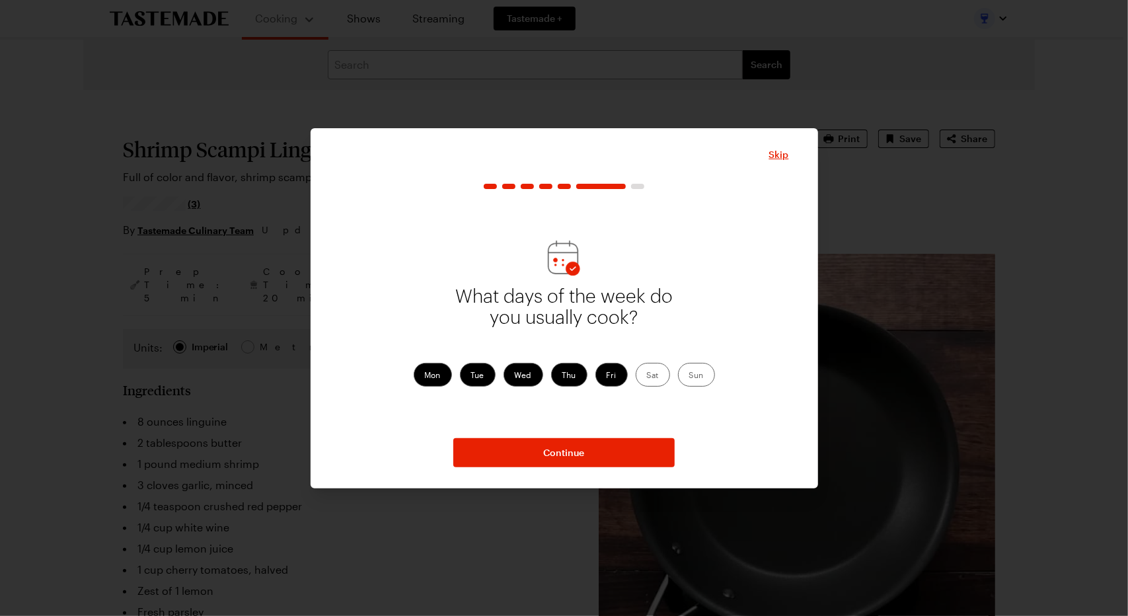
click at [644, 375] on label "Sat" at bounding box center [653, 375] width 34 height 24
click at [647, 376] on input "Sat" at bounding box center [647, 376] width 0 height 0
click at [527, 374] on label "Wed" at bounding box center [524, 375] width 40 height 24
click at [515, 376] on input "Wed" at bounding box center [515, 376] width 0 height 0
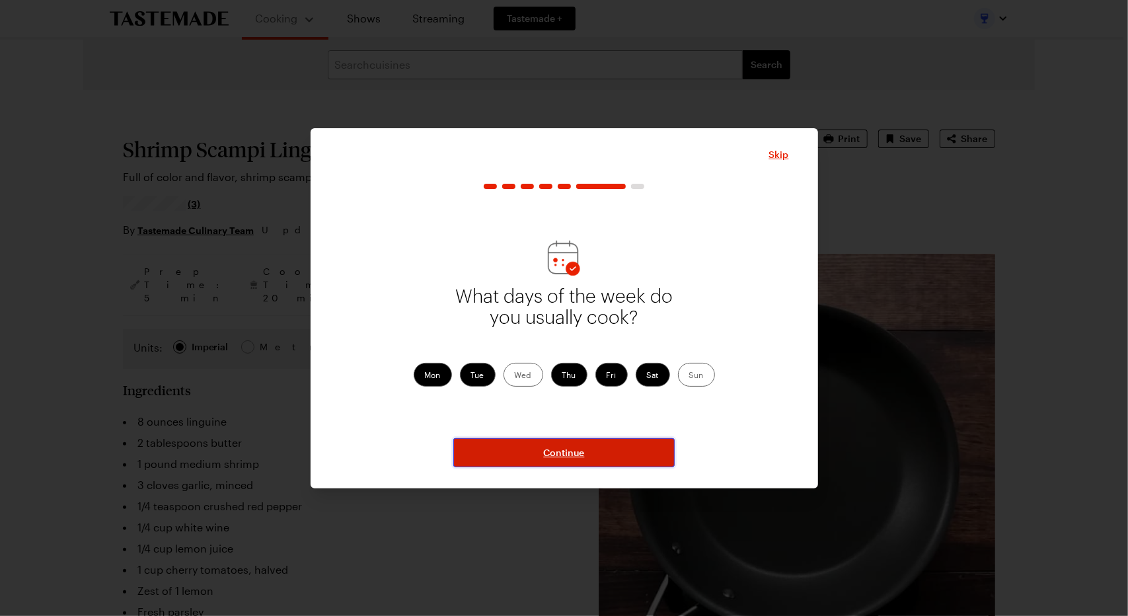
click at [574, 455] on span "Continue" at bounding box center [564, 452] width 41 height 13
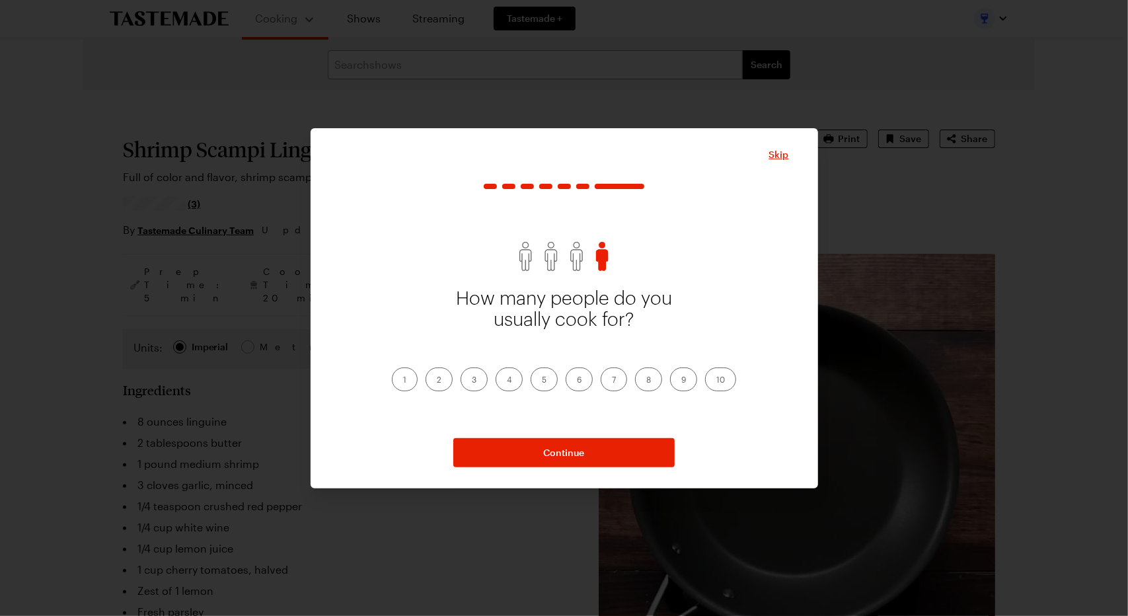
click at [441, 379] on label "2" at bounding box center [439, 379] width 27 height 24
click at [437, 381] on input "2" at bounding box center [437, 381] width 0 height 0
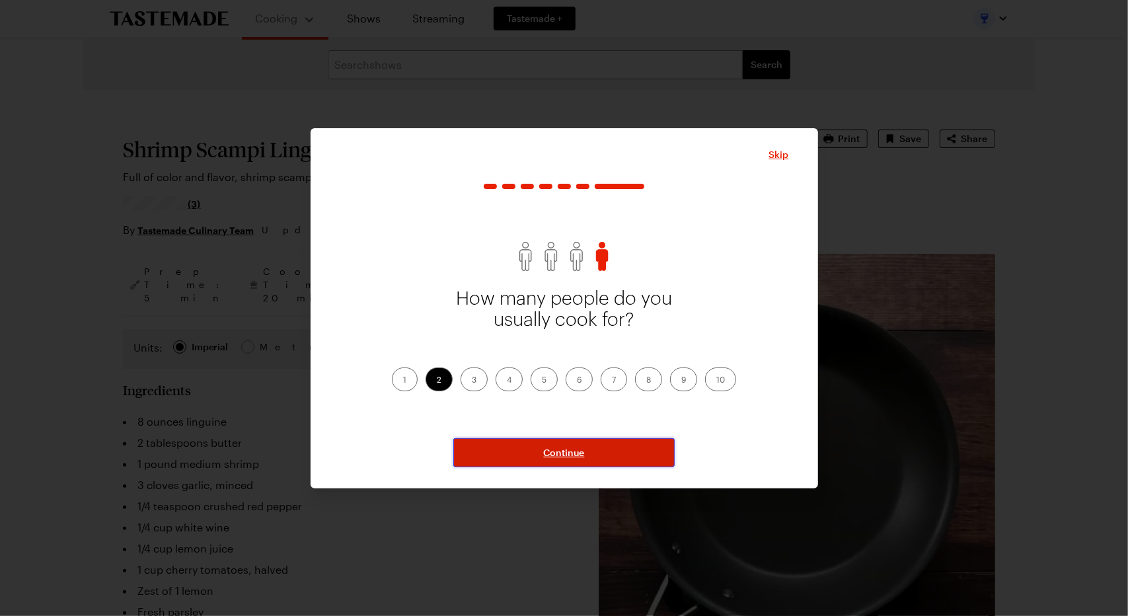
click at [548, 454] on span "Continue" at bounding box center [564, 452] width 41 height 13
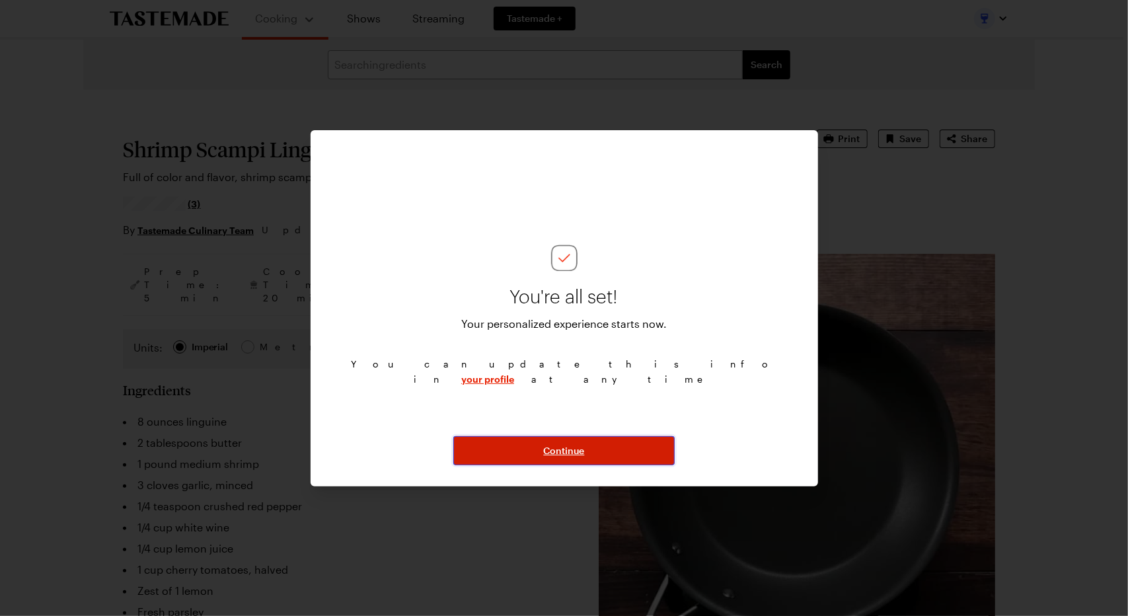
click at [552, 453] on span "Continue" at bounding box center [564, 450] width 41 height 13
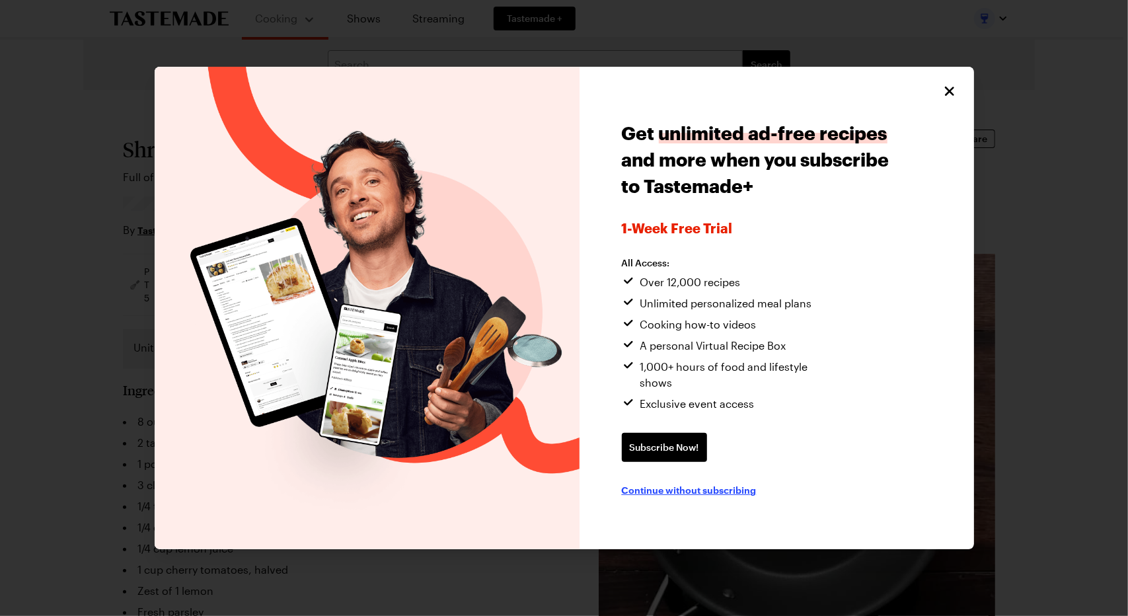
click at [681, 486] on span "Continue without subscribing" at bounding box center [689, 489] width 135 height 13
type textarea "x"
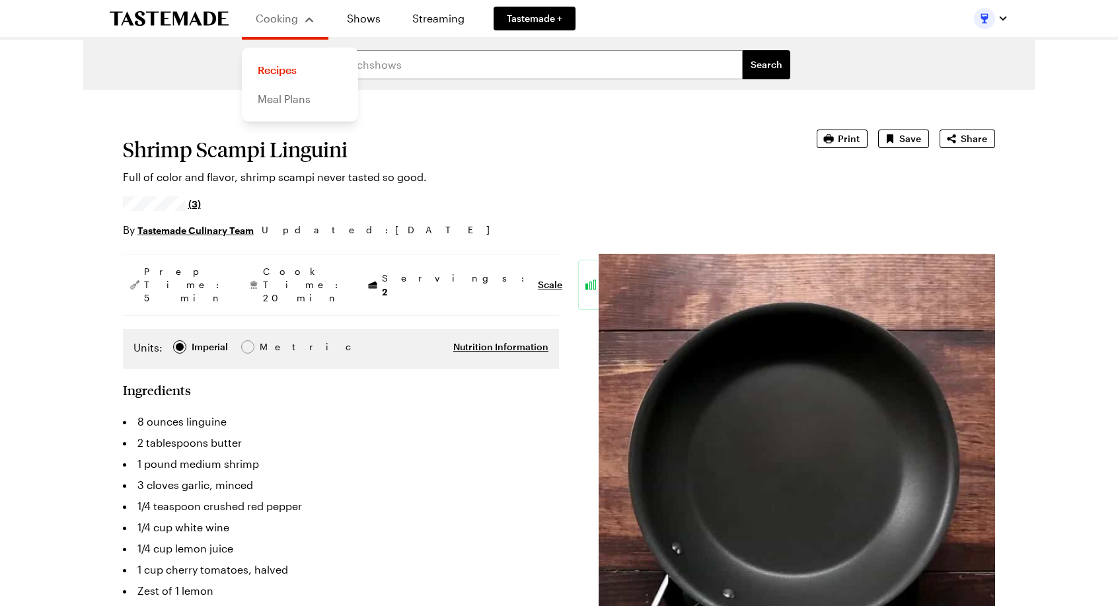
click at [288, 97] on link "Meal Plans" at bounding box center [300, 99] width 100 height 29
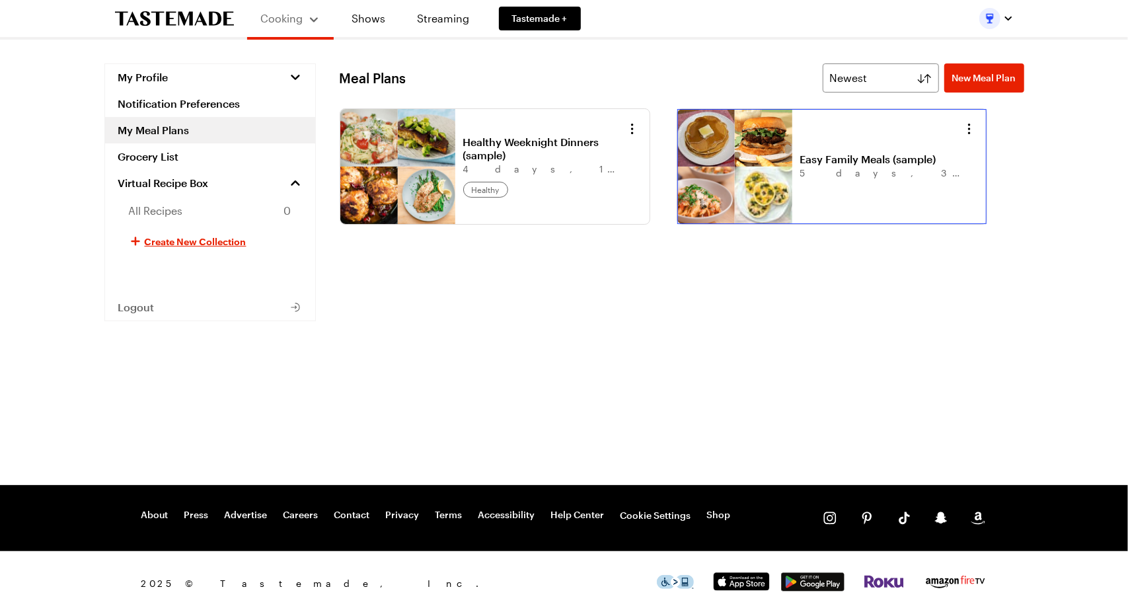
click at [800, 165] on link "Easy Family Meals (sample)" at bounding box center [882, 159] width 164 height 13
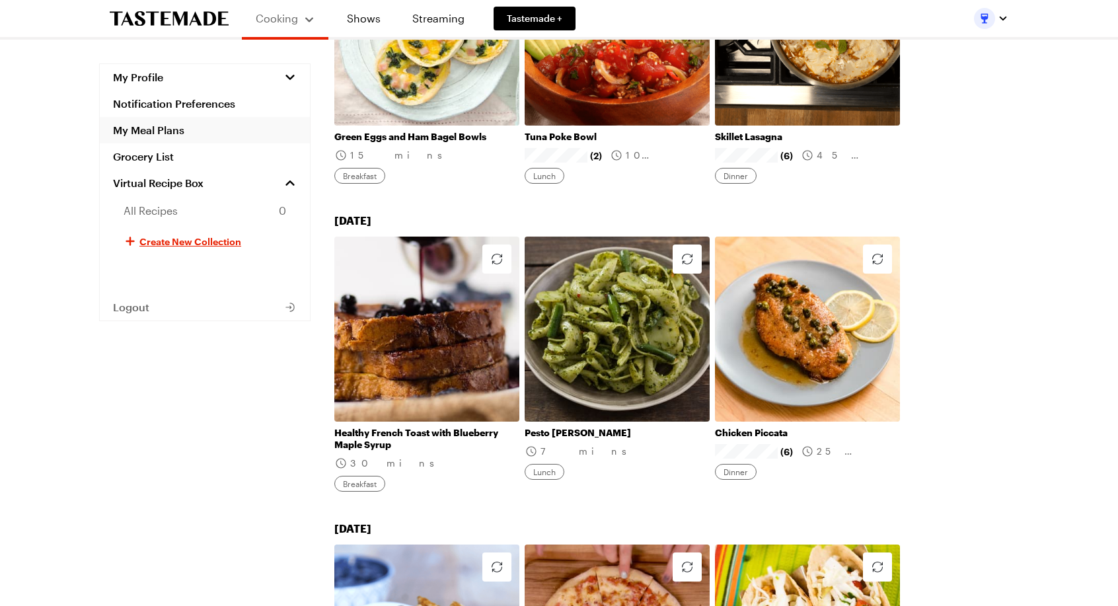
scroll to position [595, 0]
click at [180, 104] on link "Notification Preferences" at bounding box center [205, 104] width 210 height 26
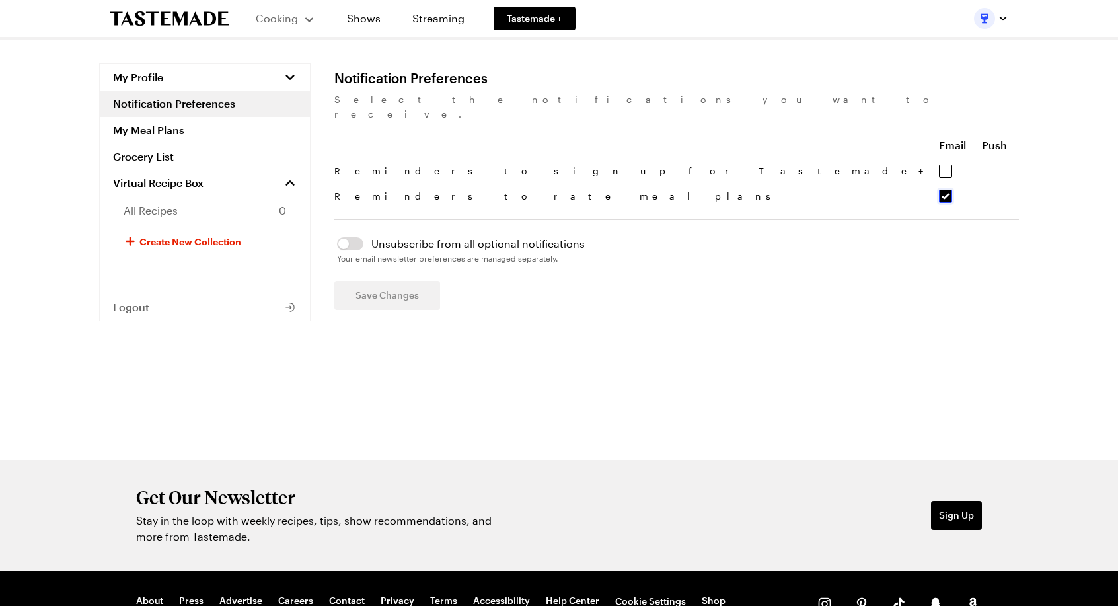
click at [939, 190] on input "Reminders to rate meal plans - Email notification" at bounding box center [945, 196] width 13 height 13
checkbox input "false"
click at [400, 289] on span "Save Changes" at bounding box center [387, 295] width 63 height 13
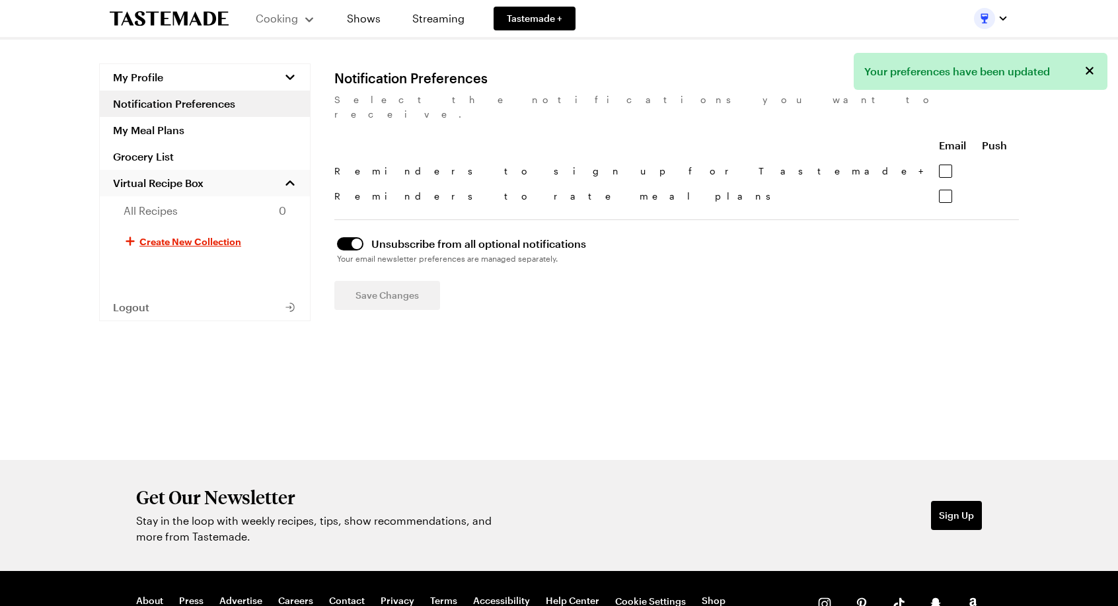
click at [182, 180] on span "Virtual Recipe Box" at bounding box center [158, 182] width 91 height 13
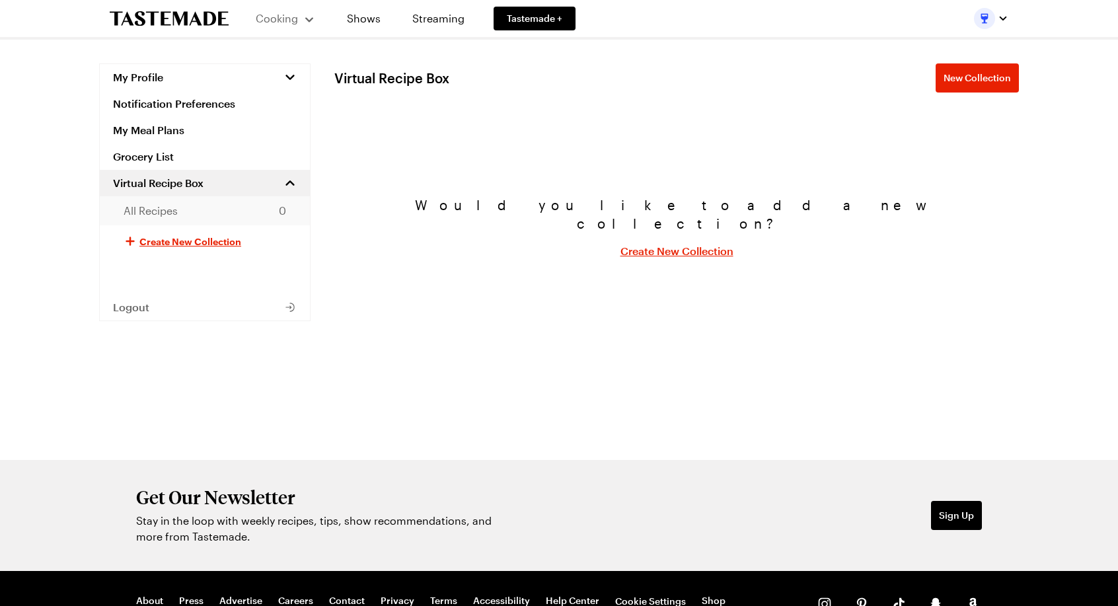
click at [151, 213] on span "All Recipes" at bounding box center [151, 211] width 54 height 16
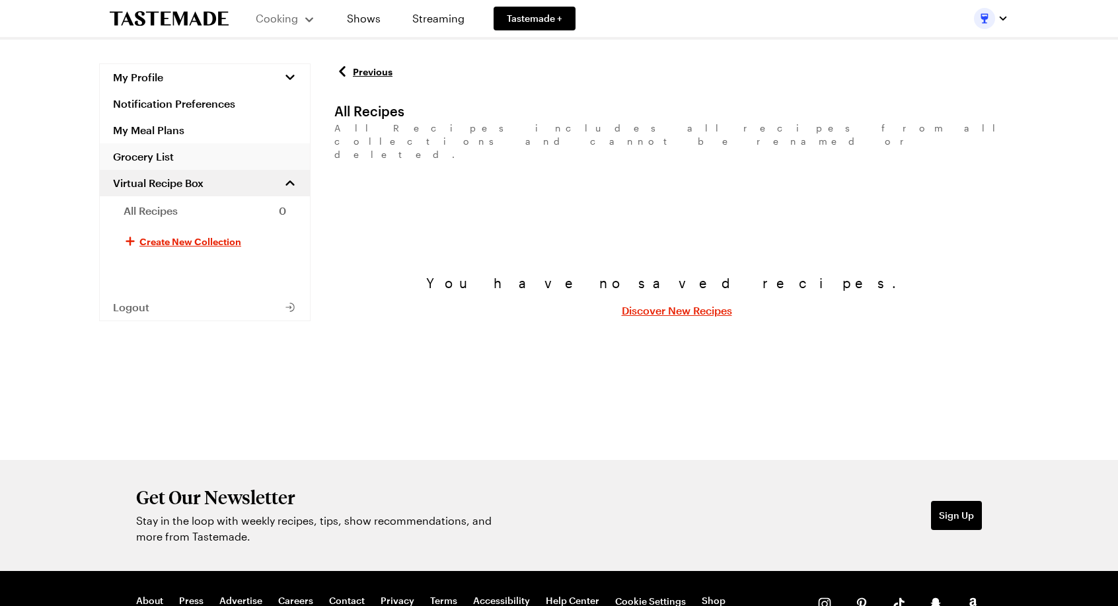
click at [158, 154] on link "Grocery List" at bounding box center [205, 156] width 210 height 26
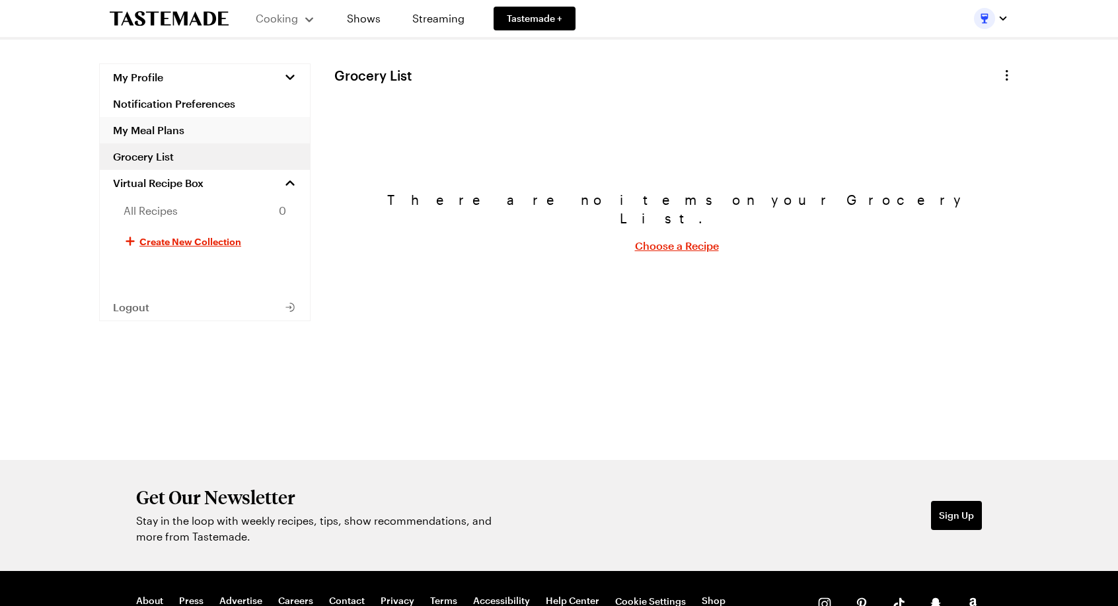
click at [153, 134] on link "My Meal Plans" at bounding box center [205, 130] width 210 height 26
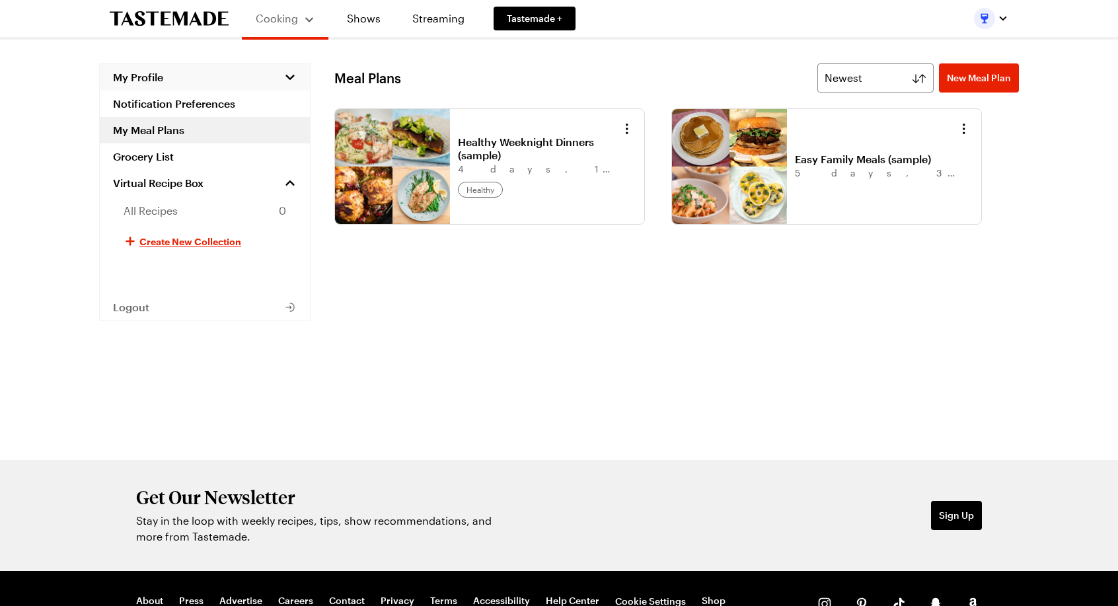
click at [154, 76] on span "My Profile" at bounding box center [138, 77] width 50 height 13
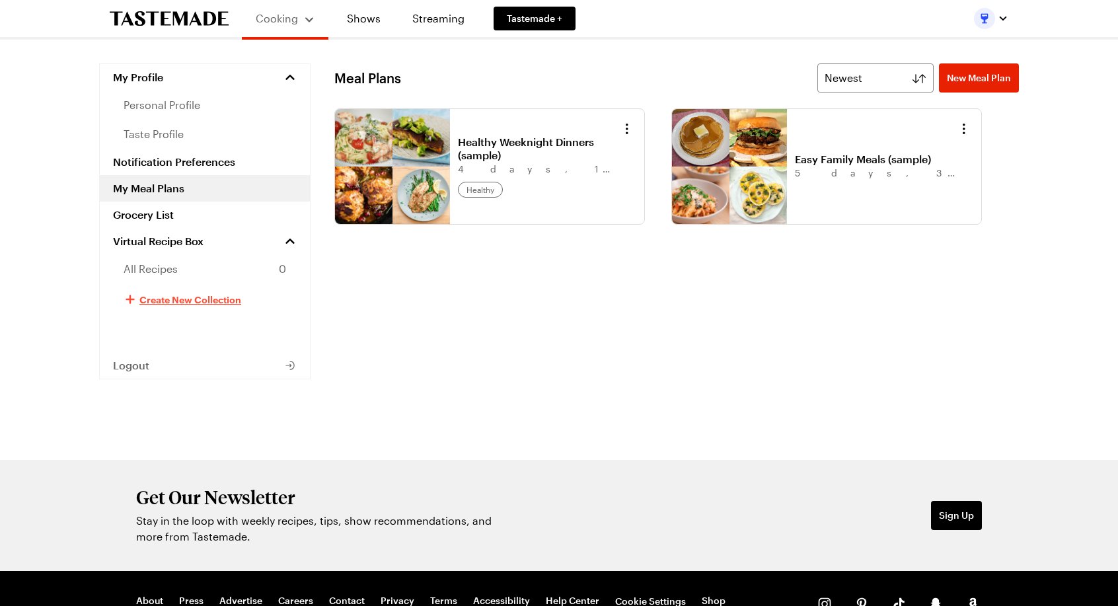
click at [178, 298] on span "Create New Collection" at bounding box center [190, 299] width 102 height 13
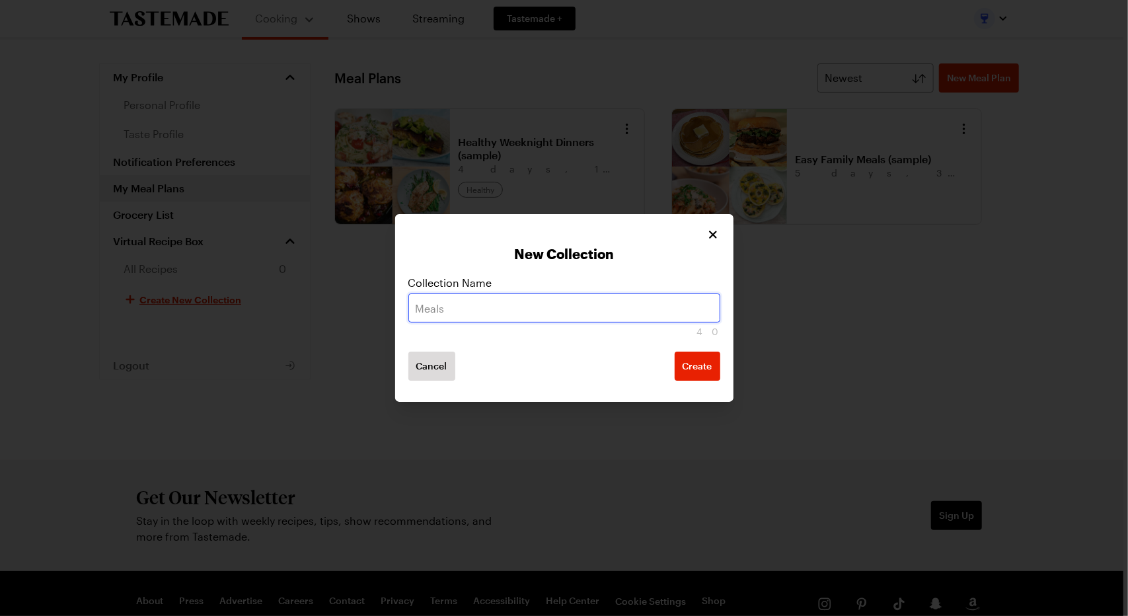
click at [430, 308] on input "text" at bounding box center [564, 307] width 312 height 29
click at [675, 352] on button "Create" at bounding box center [698, 366] width 46 height 29
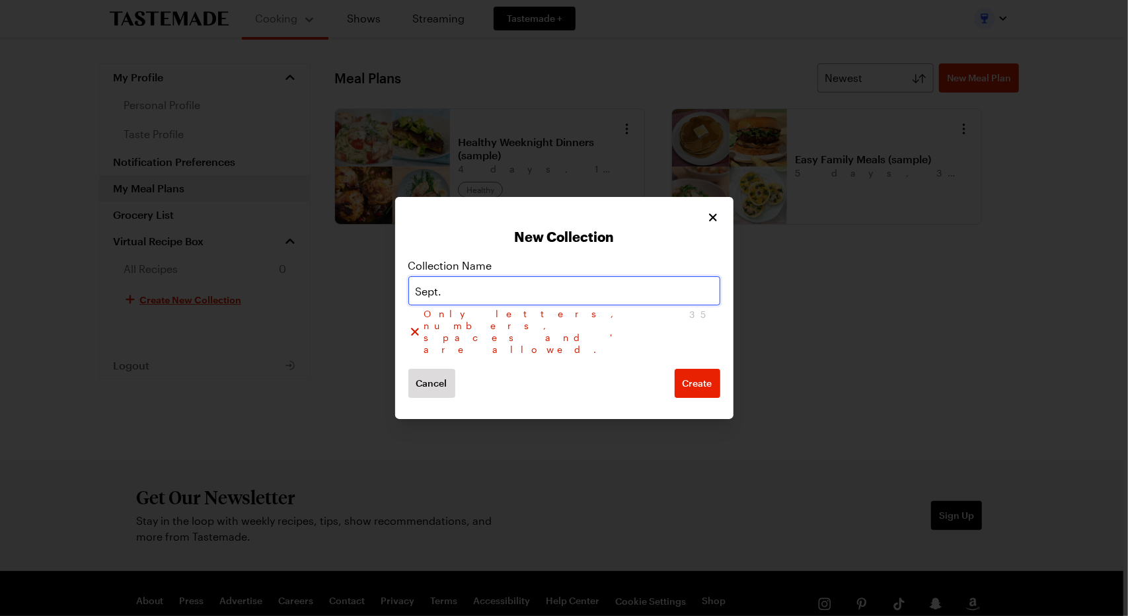
click at [449, 305] on input "Sept." at bounding box center [564, 290] width 312 height 29
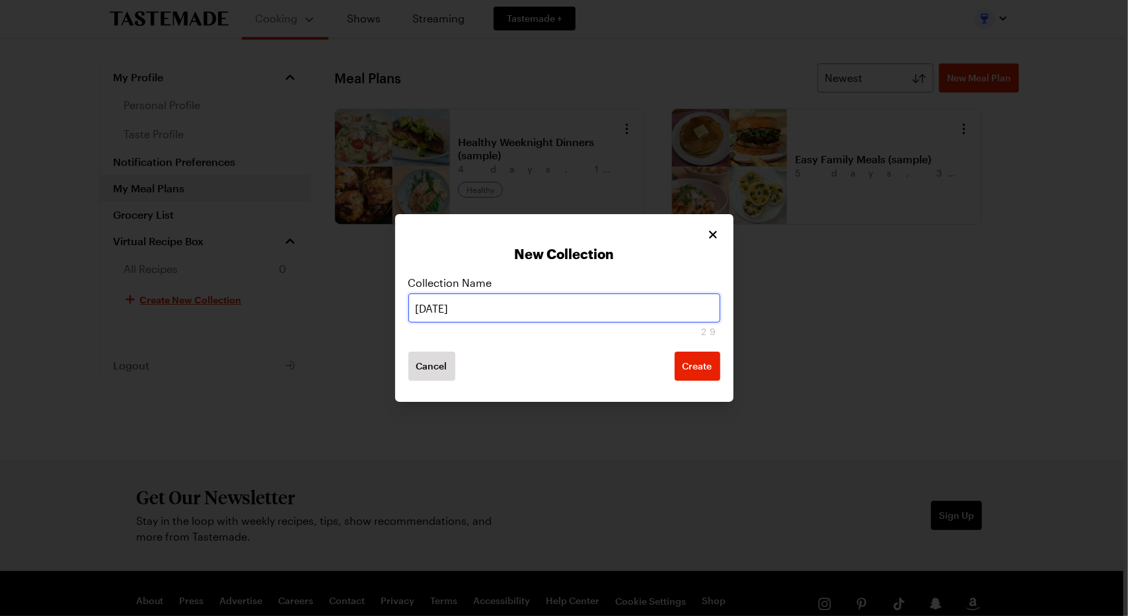
type input "[DATE]"
click at [675, 352] on button "Create" at bounding box center [698, 366] width 46 height 29
